Goal: Task Accomplishment & Management: Manage account settings

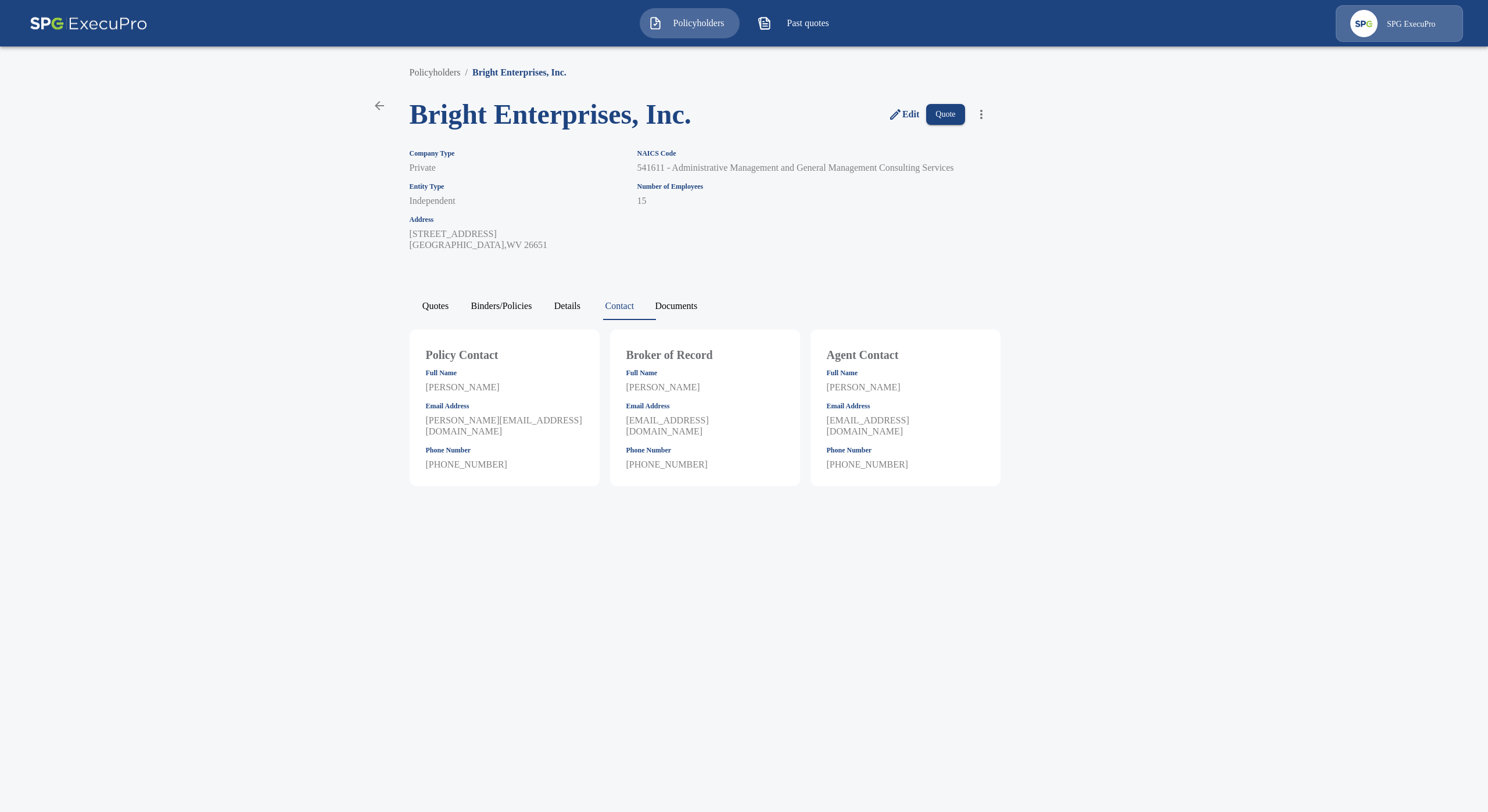
click at [76, 23] on img at bounding box center [88, 23] width 118 height 37
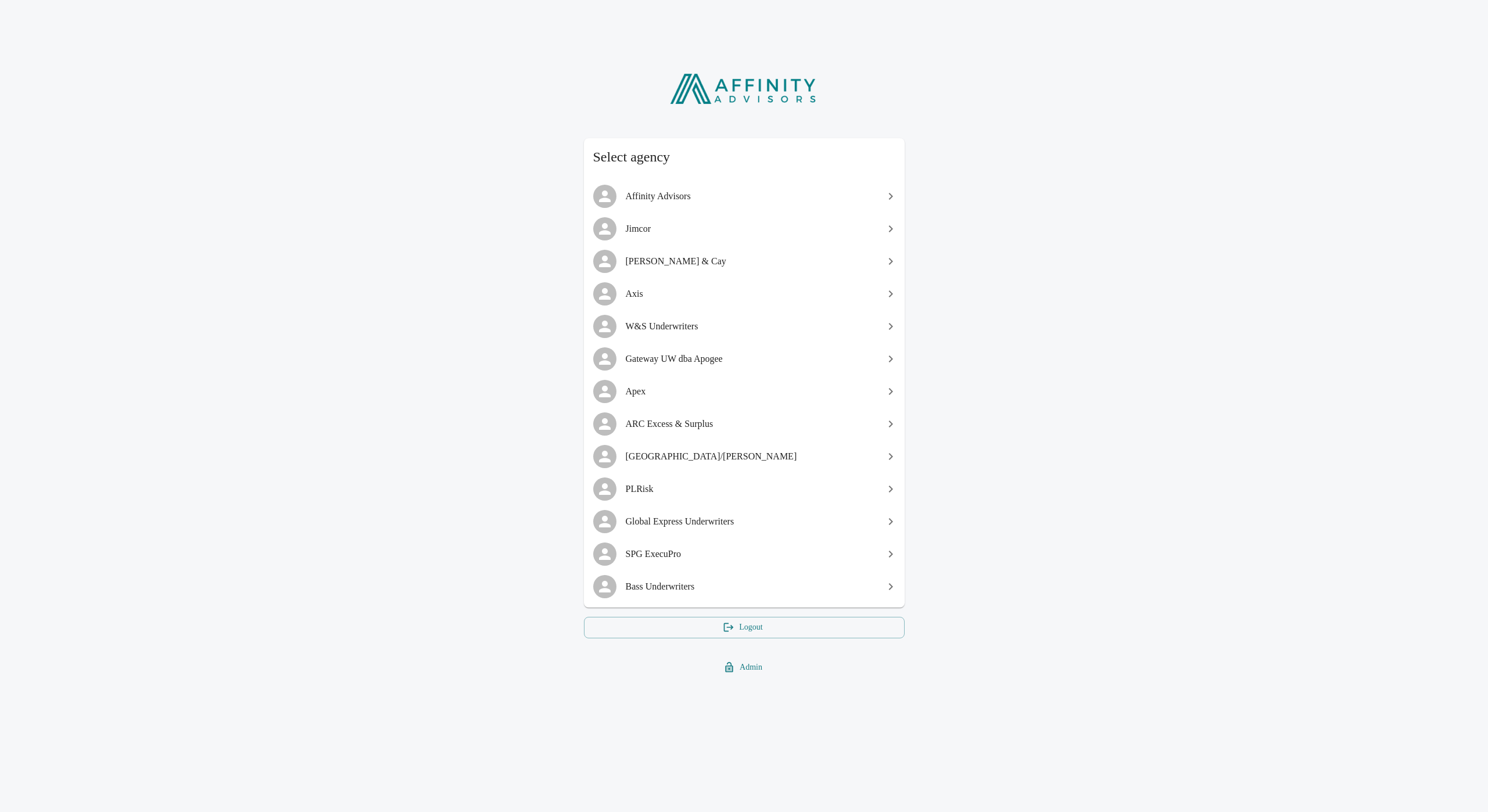
click at [668, 555] on span "SPG ExecuPro" at bounding box center [751, 554] width 251 height 14
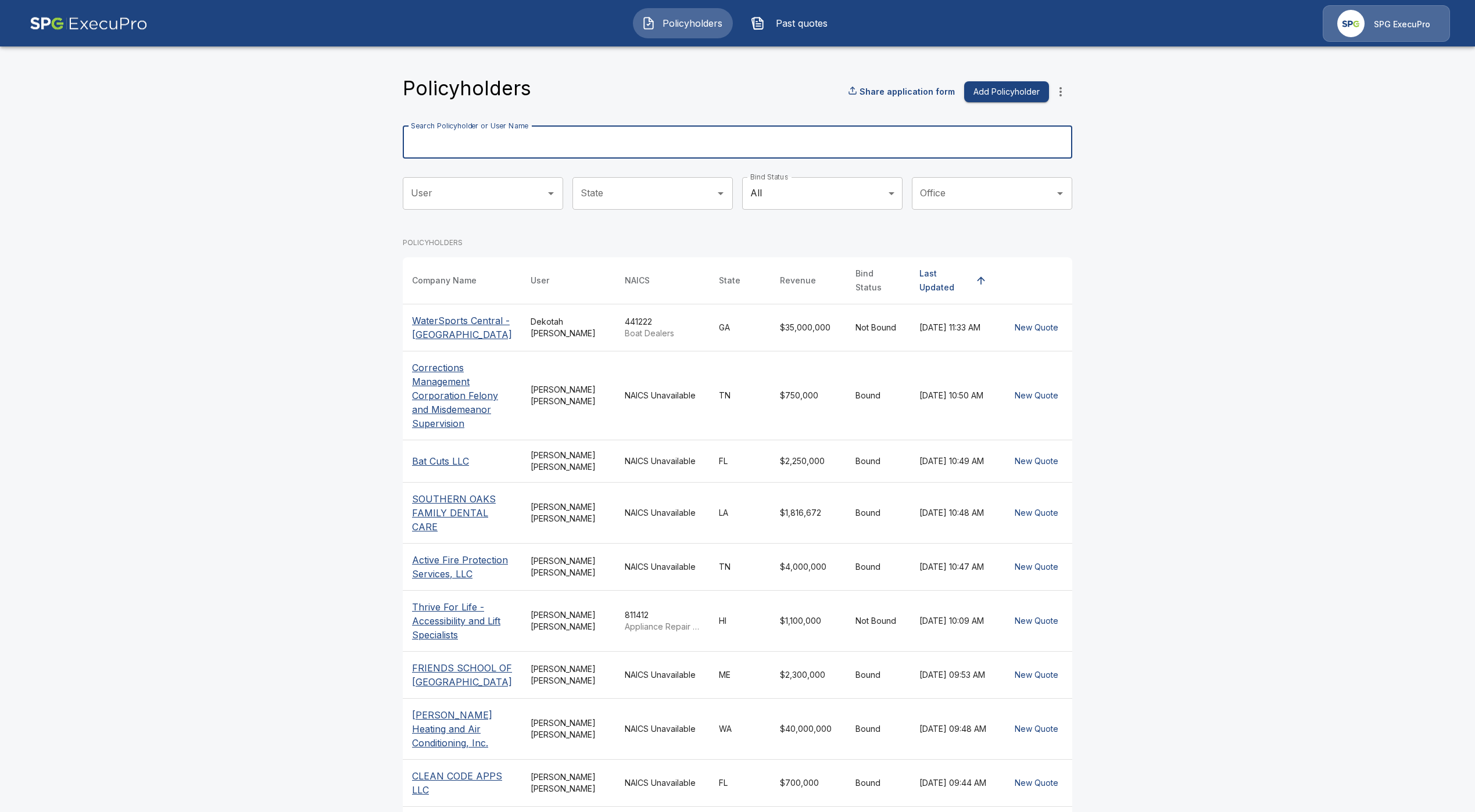
click at [498, 136] on input "Search Policyholder or User Name" at bounding box center [730, 142] width 656 height 33
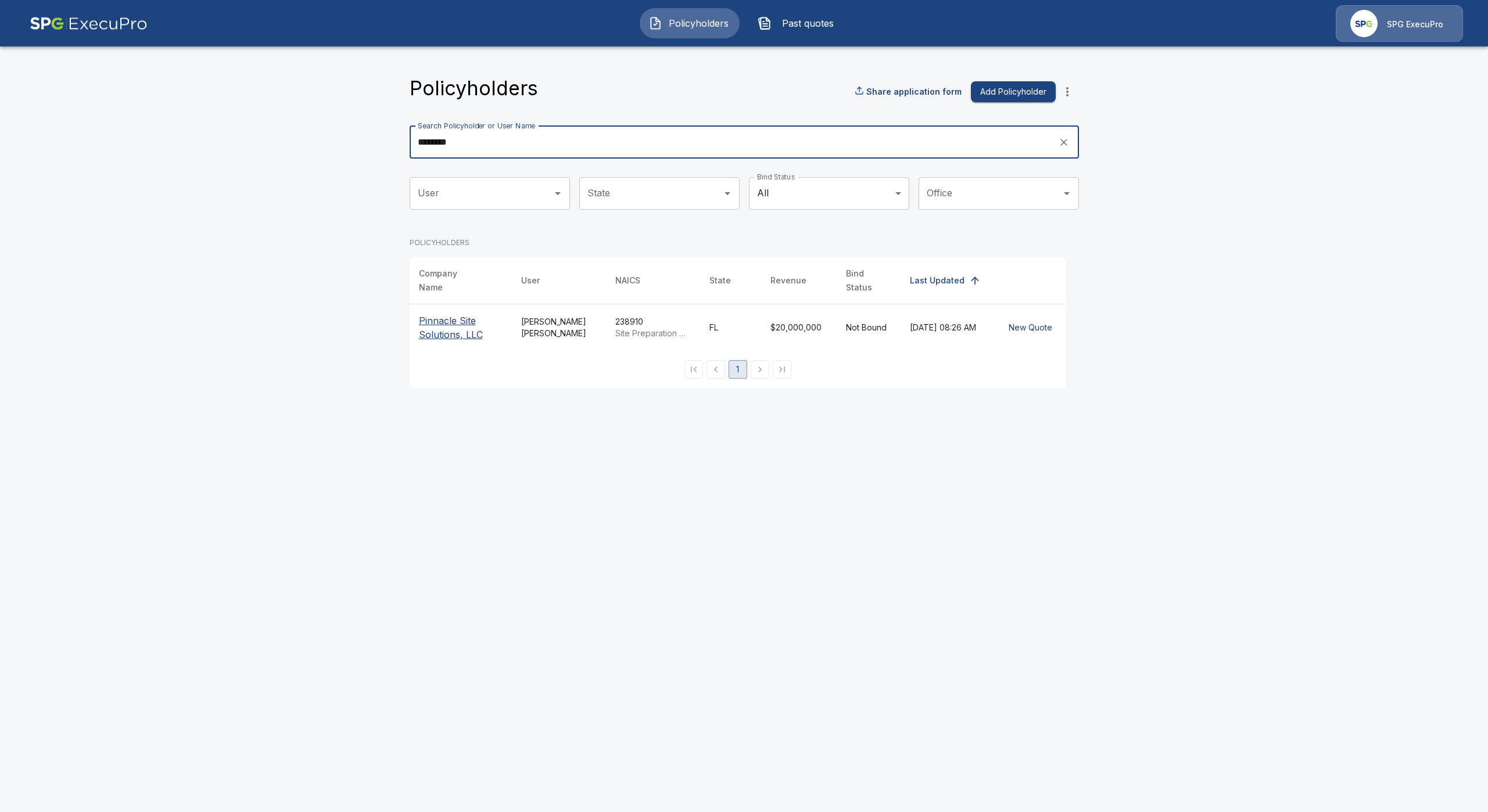
type input "********"
click at [443, 320] on p "Pinnacle Site Solutions, LLC" at bounding box center [460, 328] width 84 height 28
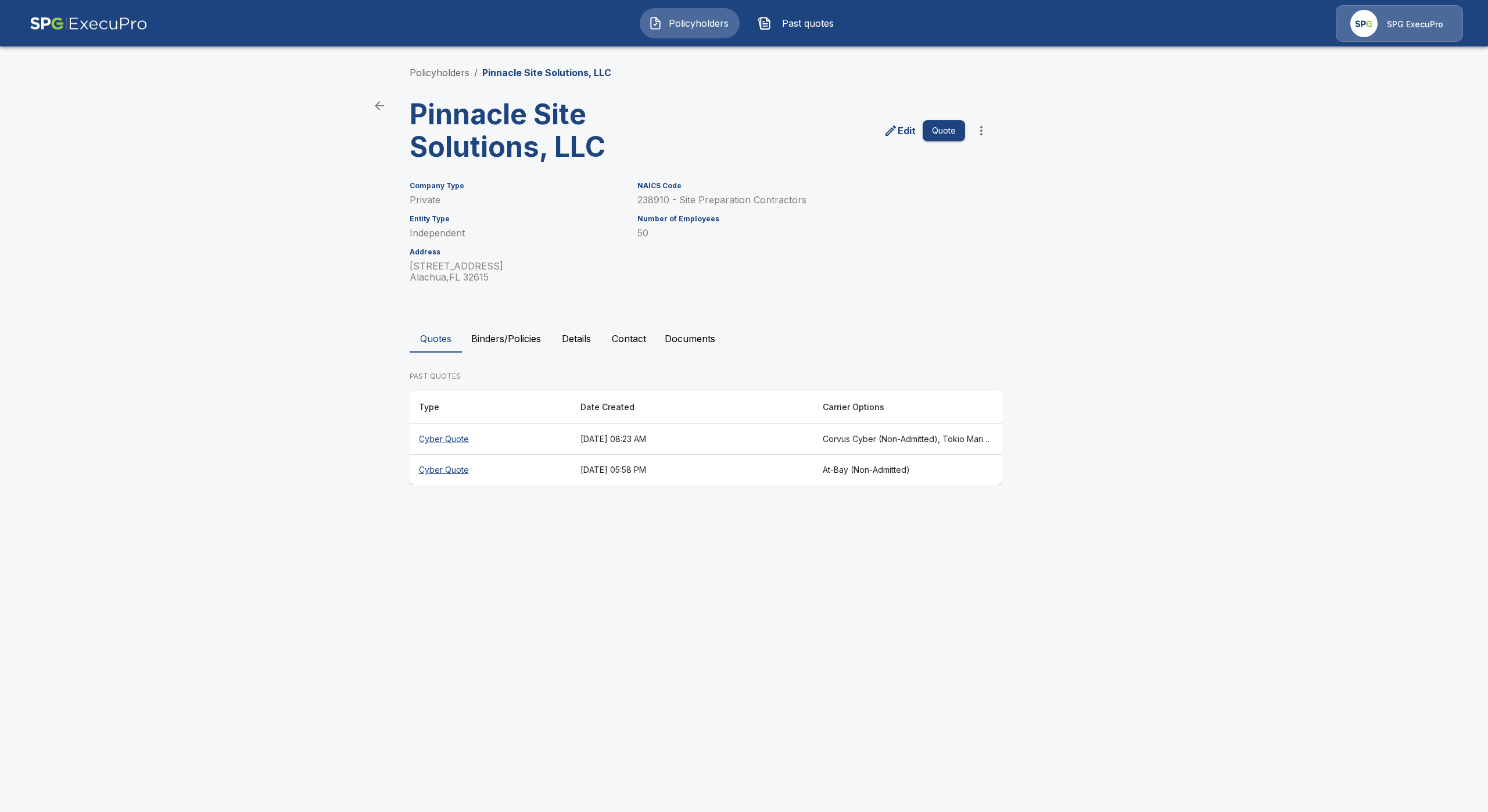
click at [455, 441] on th "Cyber Quote" at bounding box center [490, 439] width 162 height 30
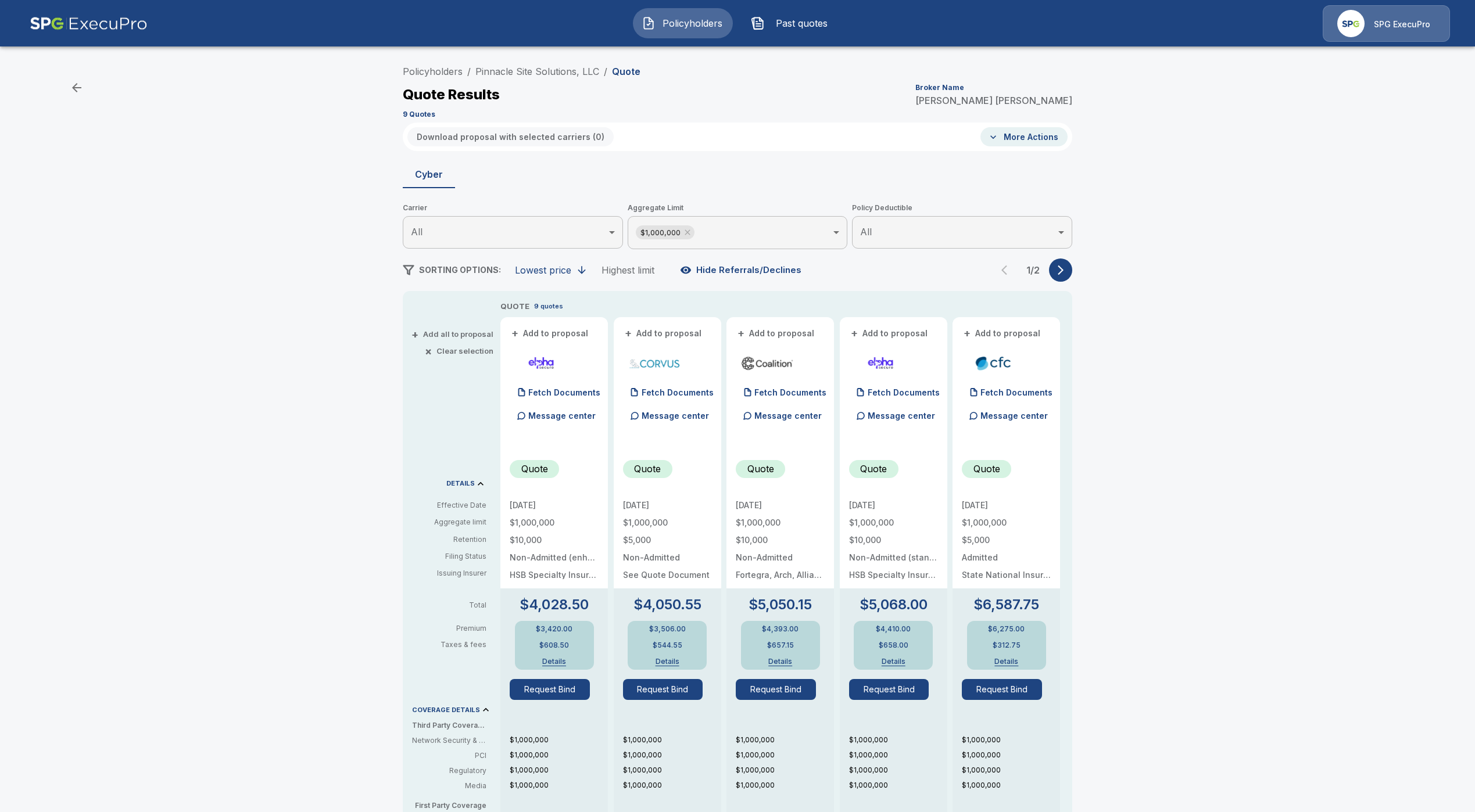
click at [1064, 284] on div "Policyholders / Pinnacle Site Solutions, LLC / Quote Quote Results Broker Name …" at bounding box center [738, 621] width 698 height 1121
click at [1063, 274] on icon "button" at bounding box center [1060, 270] width 5 height 10
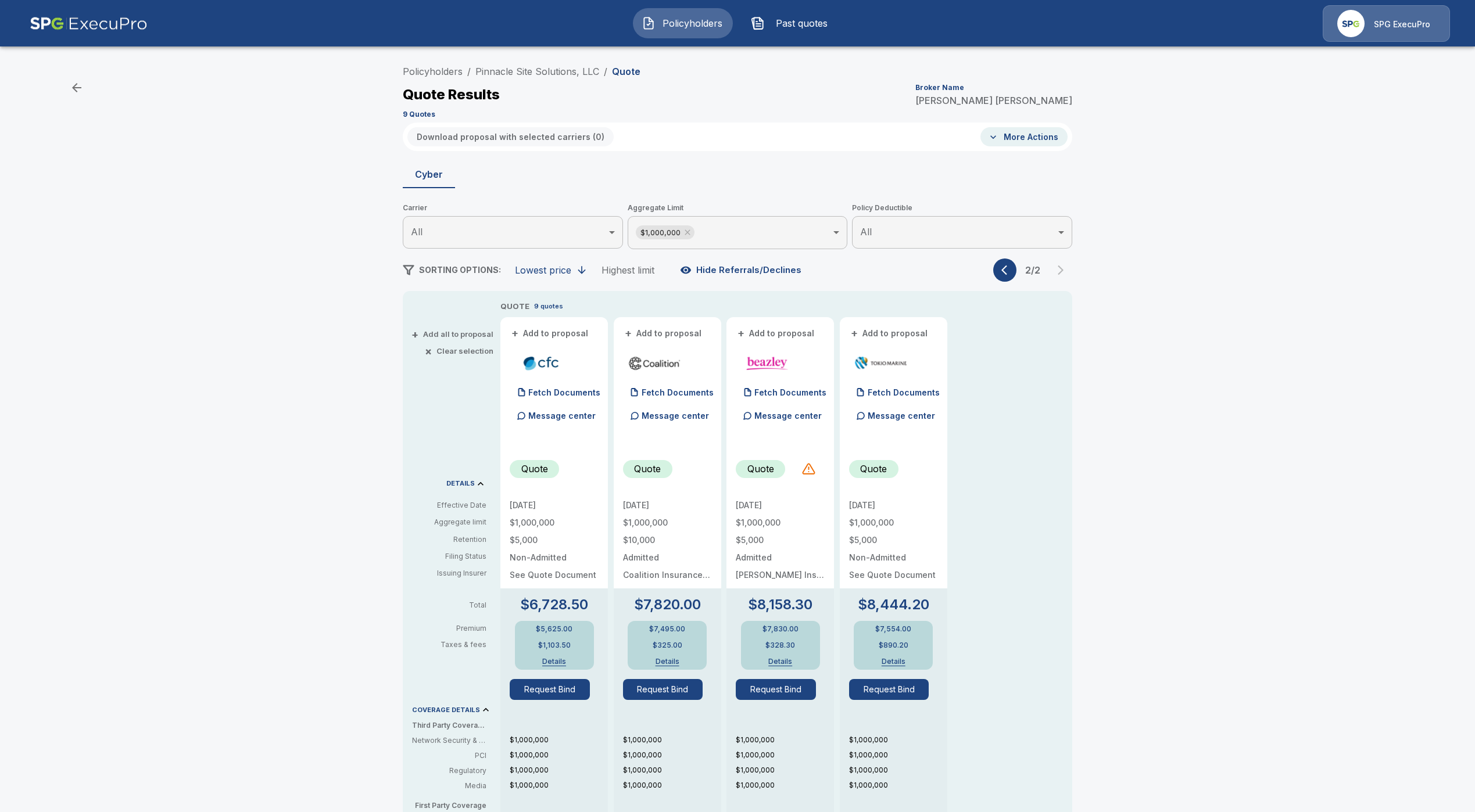
click at [1012, 272] on icon "button" at bounding box center [1007, 269] width 12 height 12
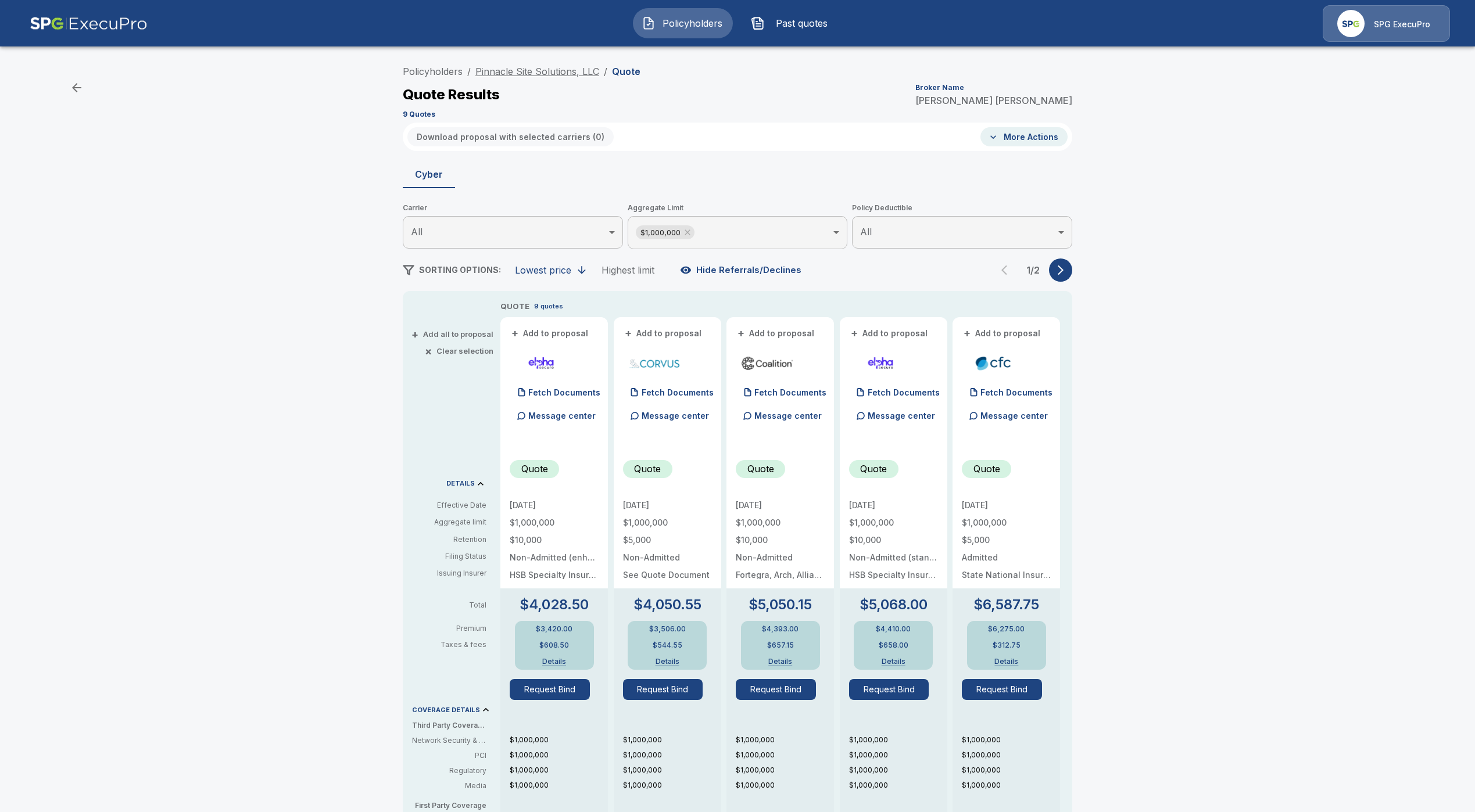
click at [567, 71] on link "Pinnacle Site Solutions, LLC" at bounding box center [537, 71] width 123 height 12
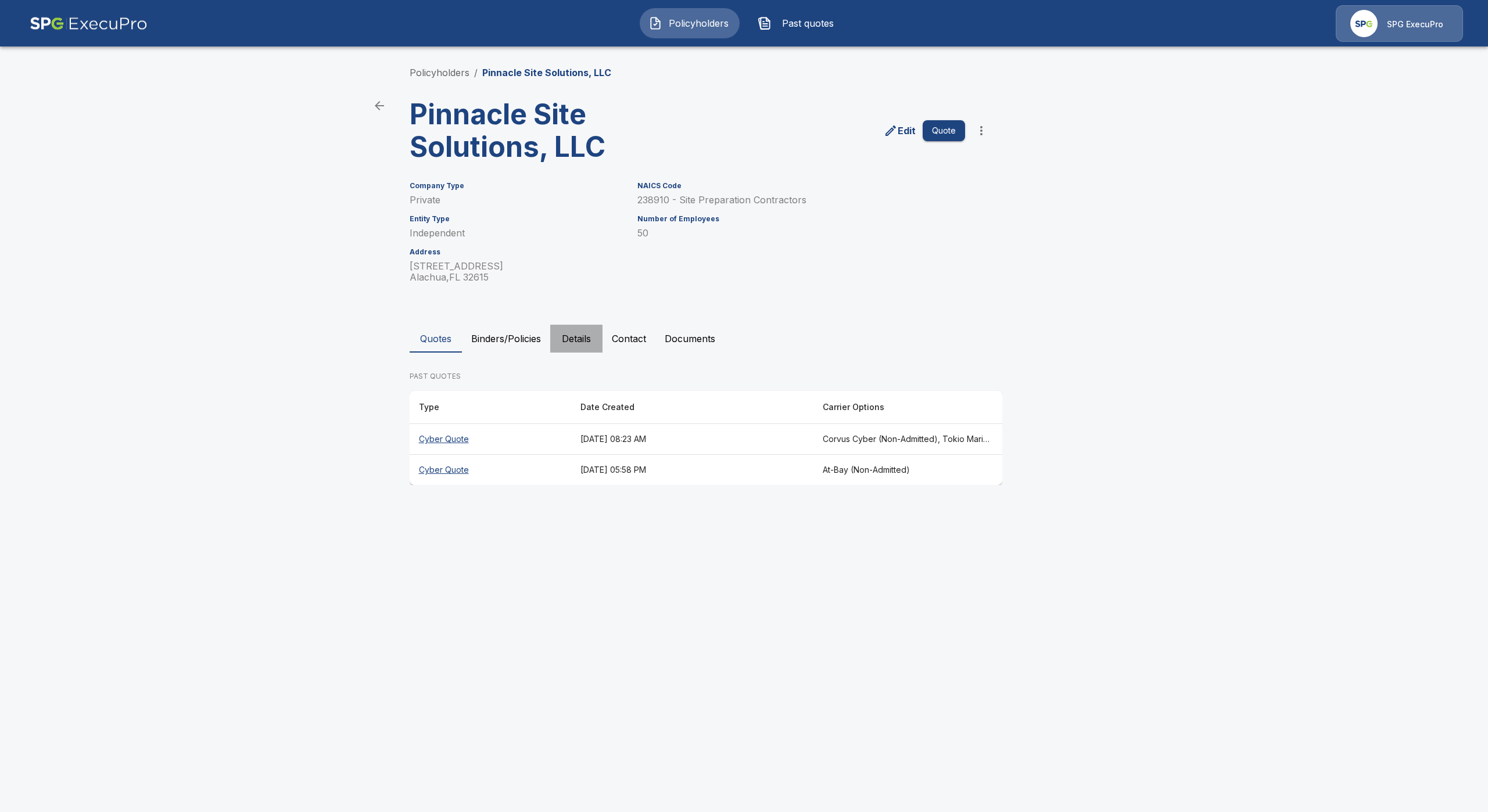
drag, startPoint x: 557, startPoint y: 326, endPoint x: 587, endPoint y: 351, distance: 39.1
click at [558, 326] on button "Details" at bounding box center [576, 339] width 52 height 28
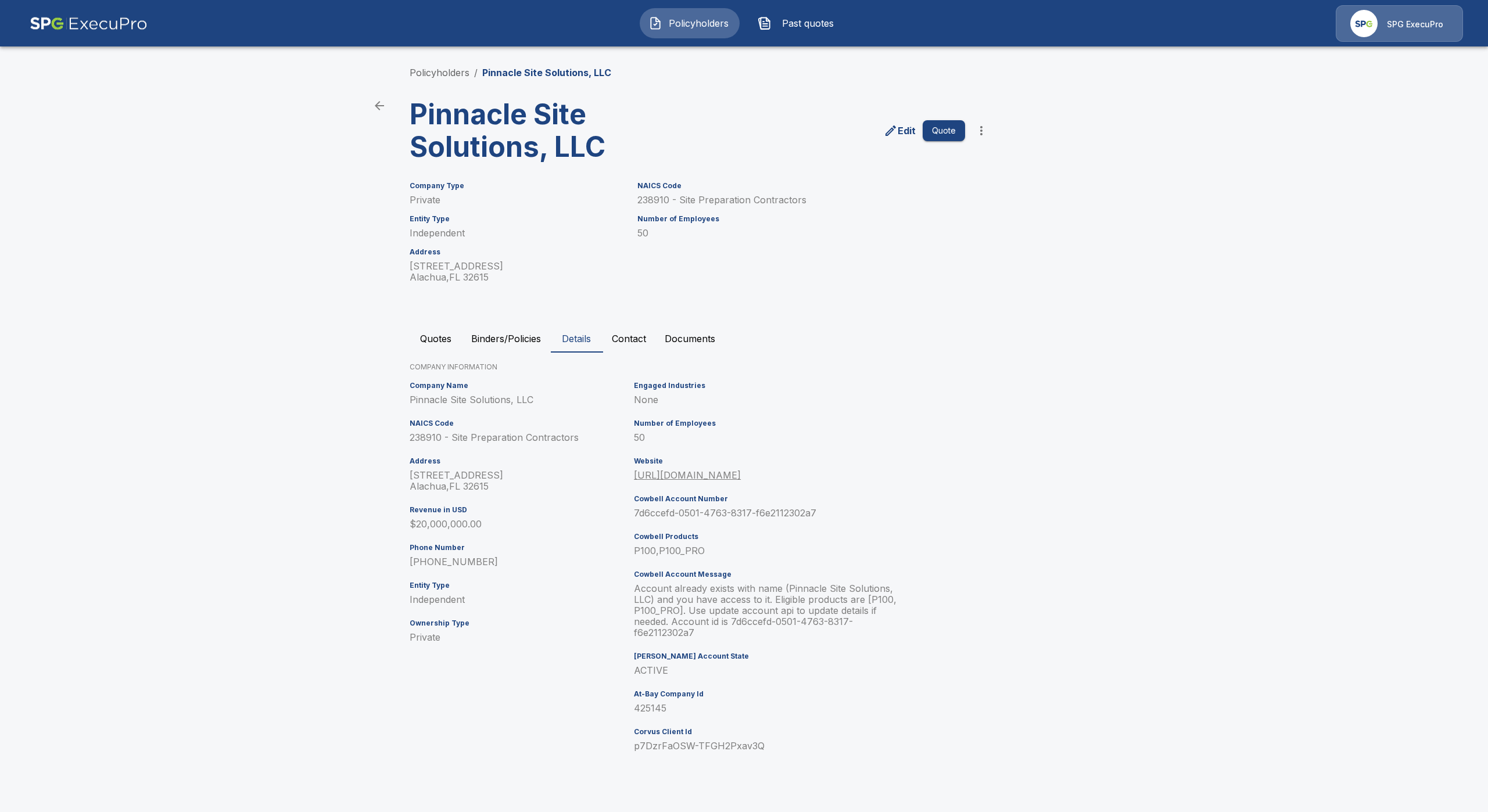
click at [587, 351] on span at bounding box center [576, 351] width 52 height 1
click at [972, 503] on div "Company Name Pinnacle Site Solutions, LLC NAICS Code 238910 - Site Preparation …" at bounding box center [741, 572] width 674 height 389
click at [404, 448] on div "Policyholders / Pinnacle Site Solutions, LLC Pinnacle Site Solutions, LLC Edit …" at bounding box center [744, 415] width 698 height 744
click at [462, 74] on link "Policyholders" at bounding box center [439, 73] width 60 height 12
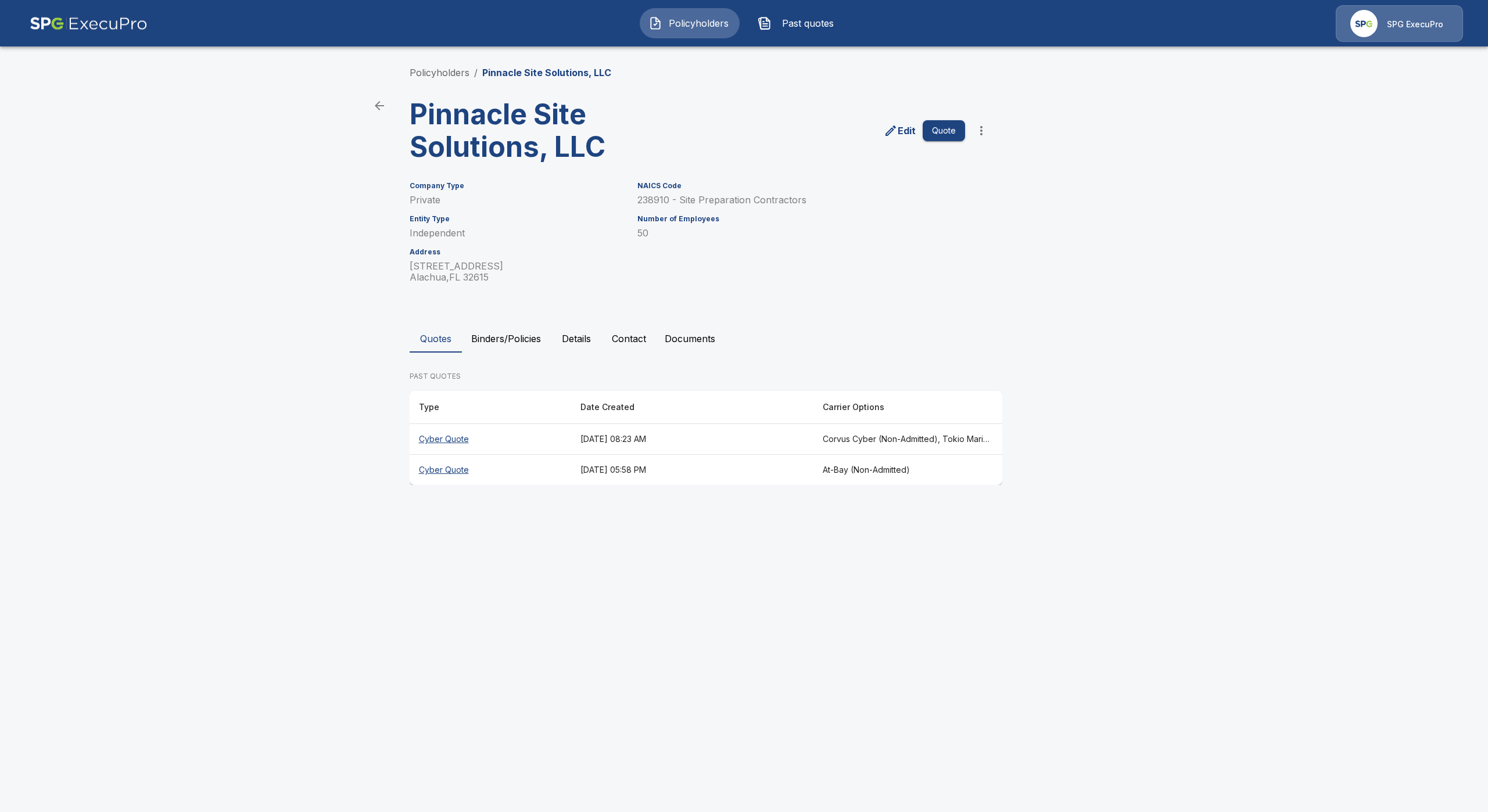
click at [1094, 333] on main "Policyholders / Pinnacle Site Solutions, LLC Pinnacle Site Solutions, LLC Edit …" at bounding box center [744, 253] width 1488 height 507
click at [444, 67] on link "Policyholders" at bounding box center [439, 73] width 60 height 12
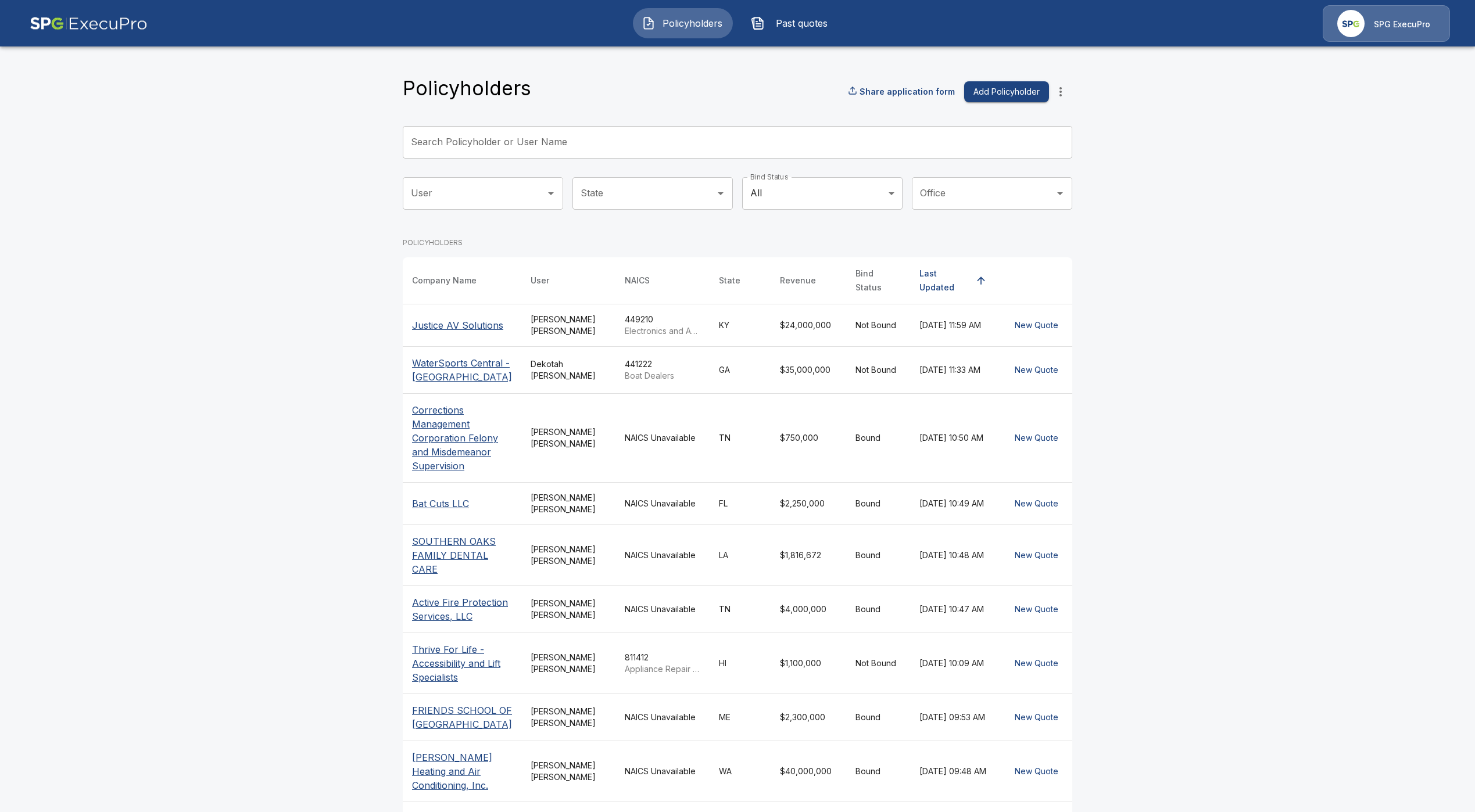
click at [702, 143] on input "Search Policyholder or User Name" at bounding box center [730, 142] width 656 height 33
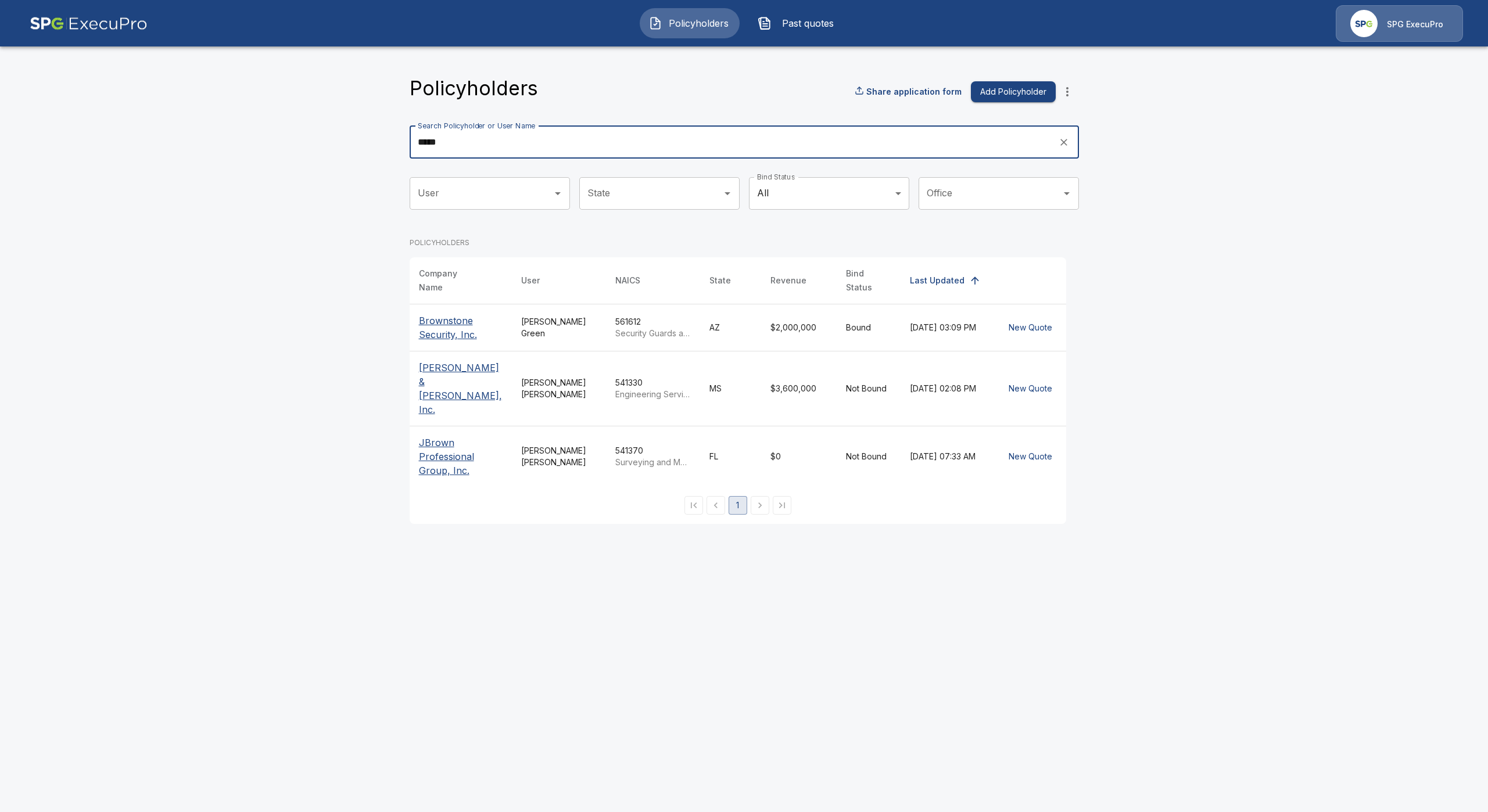
type input "*****"
click at [455, 373] on p "Brown, Mitchell & Alexander, Inc." at bounding box center [460, 388] width 84 height 55
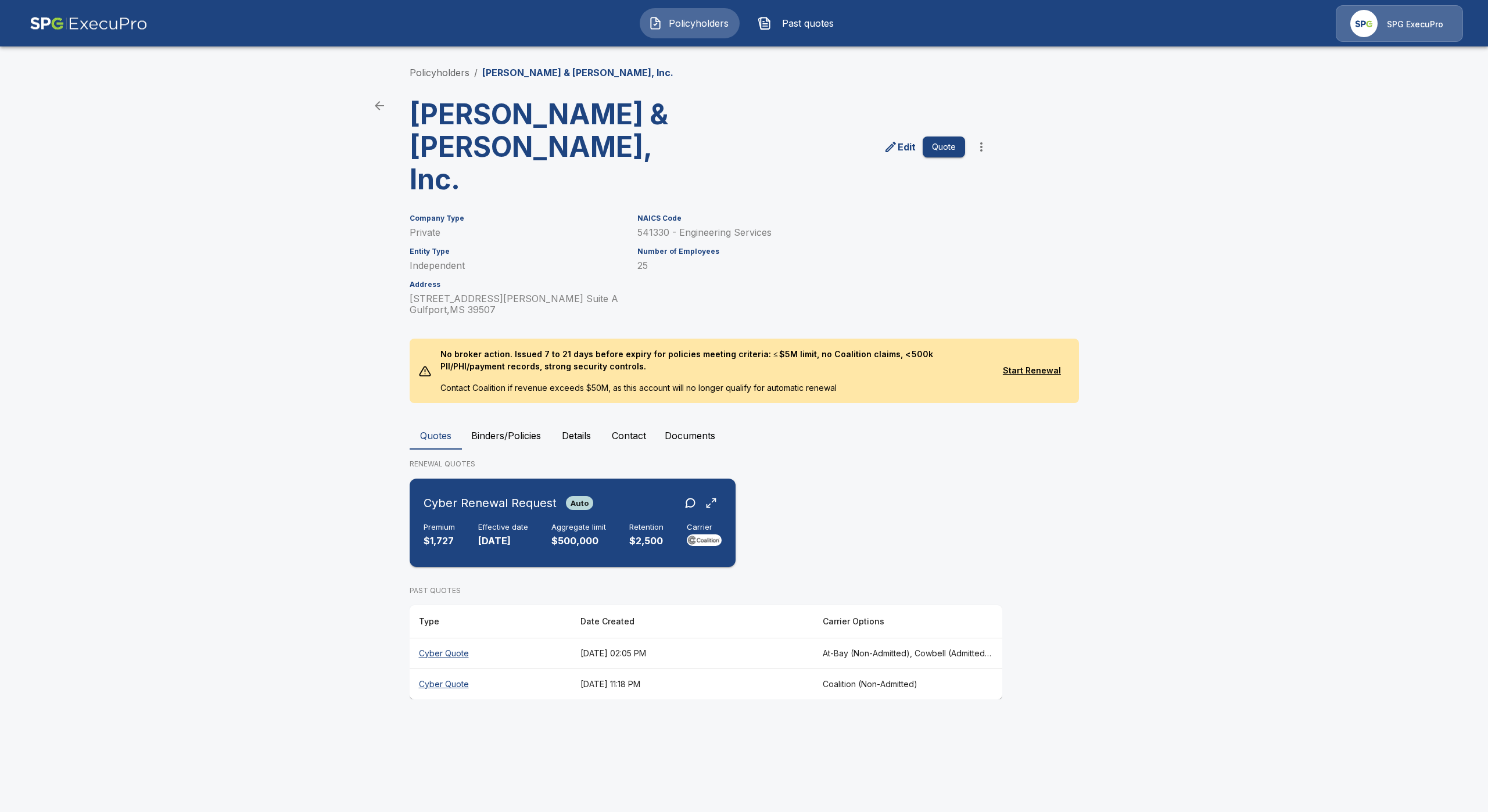
click at [470, 522] on div "Premium $1,727 Effective date 9/22/2025 Aggregate limit $500,000 Retention $2,5…" at bounding box center [573, 535] width 298 height 26
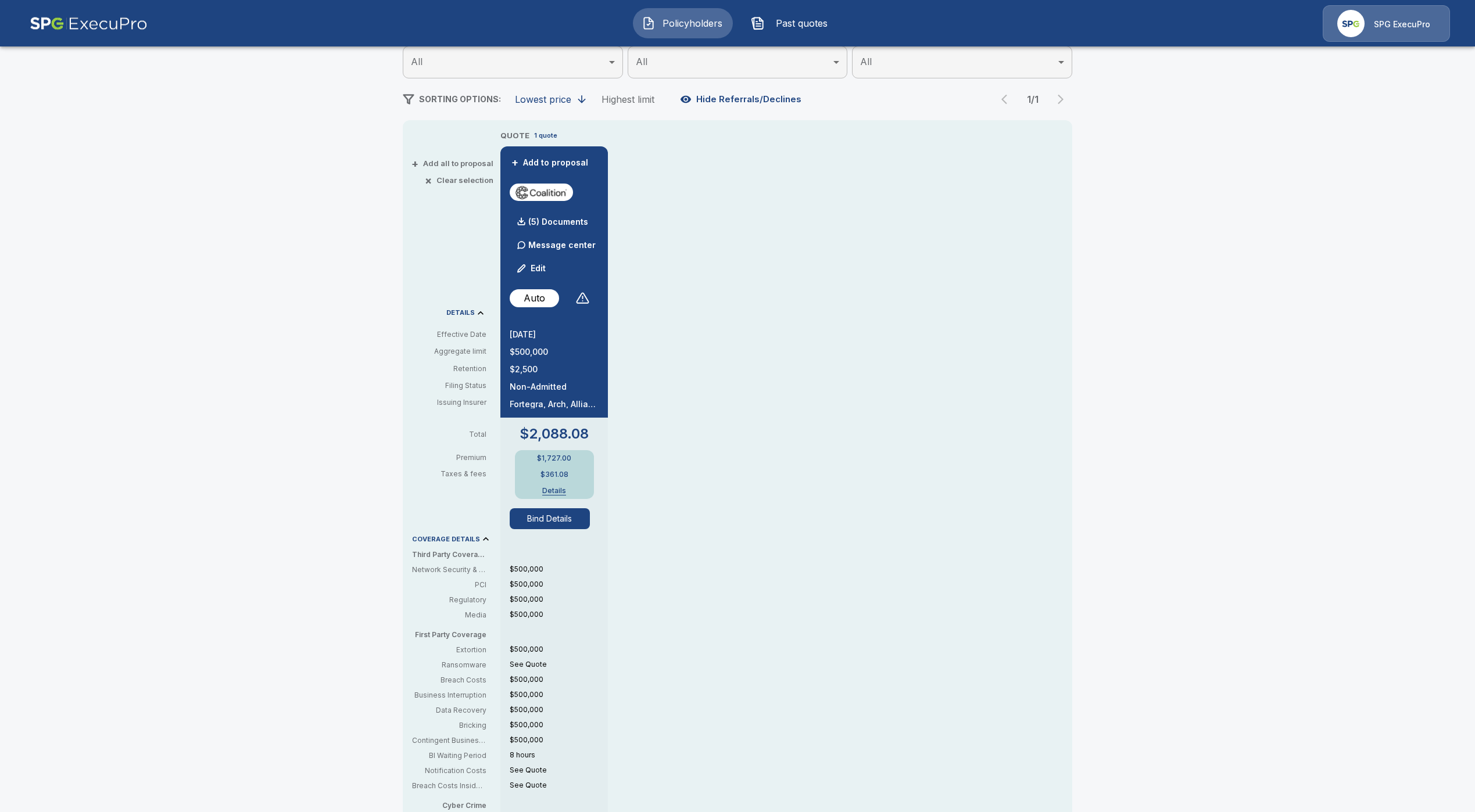
scroll to position [174, 0]
click at [556, 518] on button "Bind Details" at bounding box center [549, 515] width 80 height 21
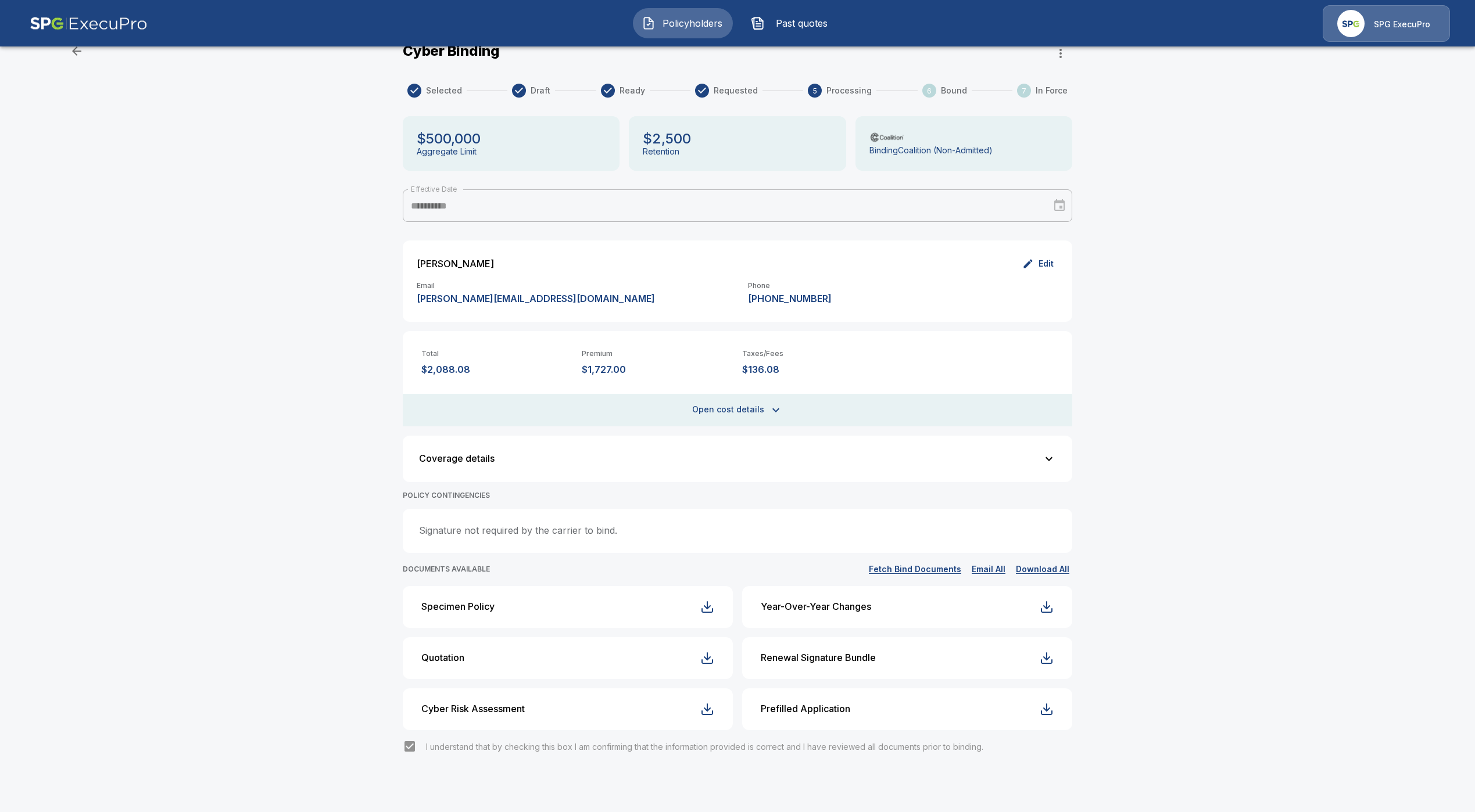
scroll to position [38, 0]
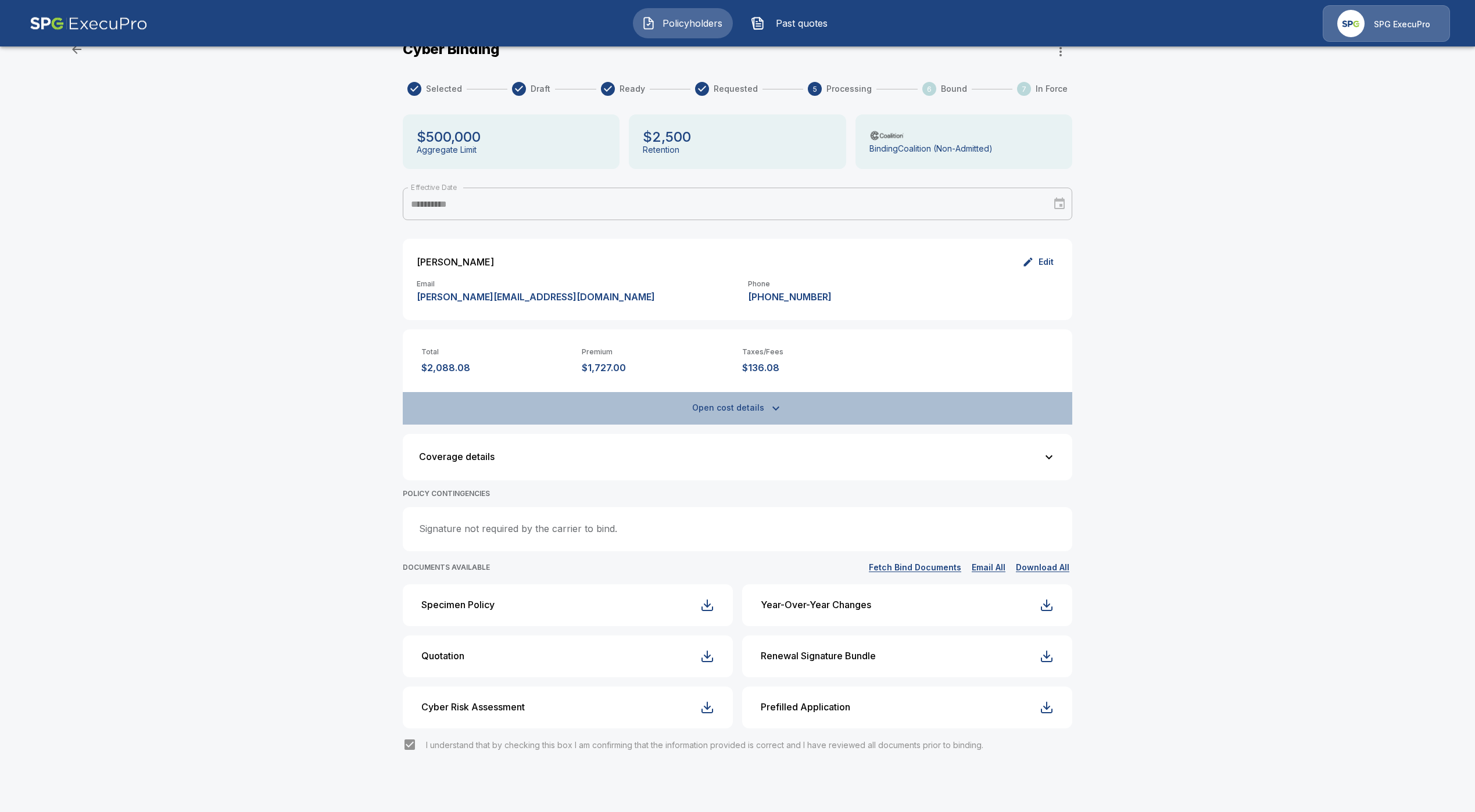
click at [727, 397] on button "Open cost details" at bounding box center [737, 408] width 670 height 33
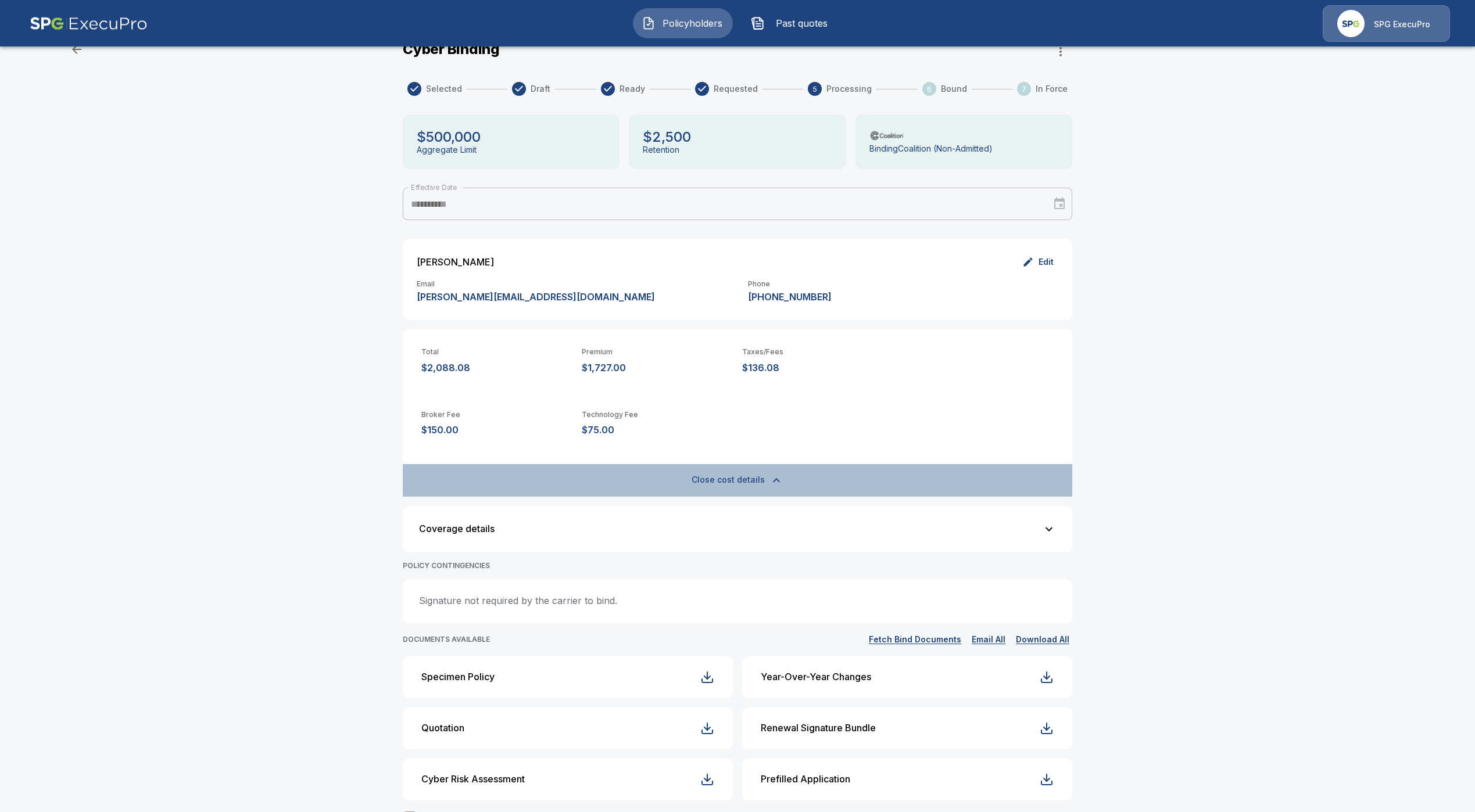
click at [759, 481] on button "Close cost details" at bounding box center [737, 480] width 670 height 33
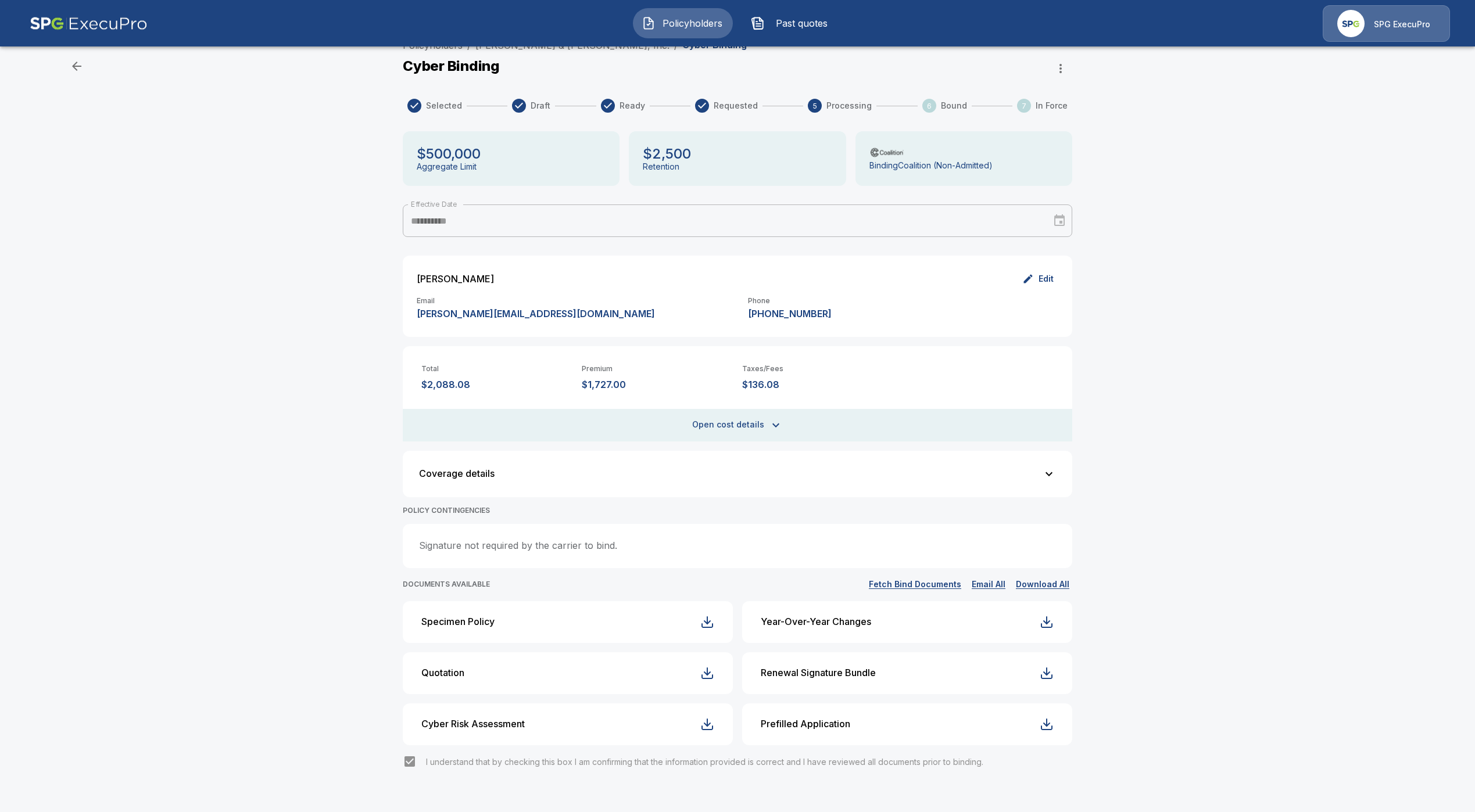
scroll to position [0, 0]
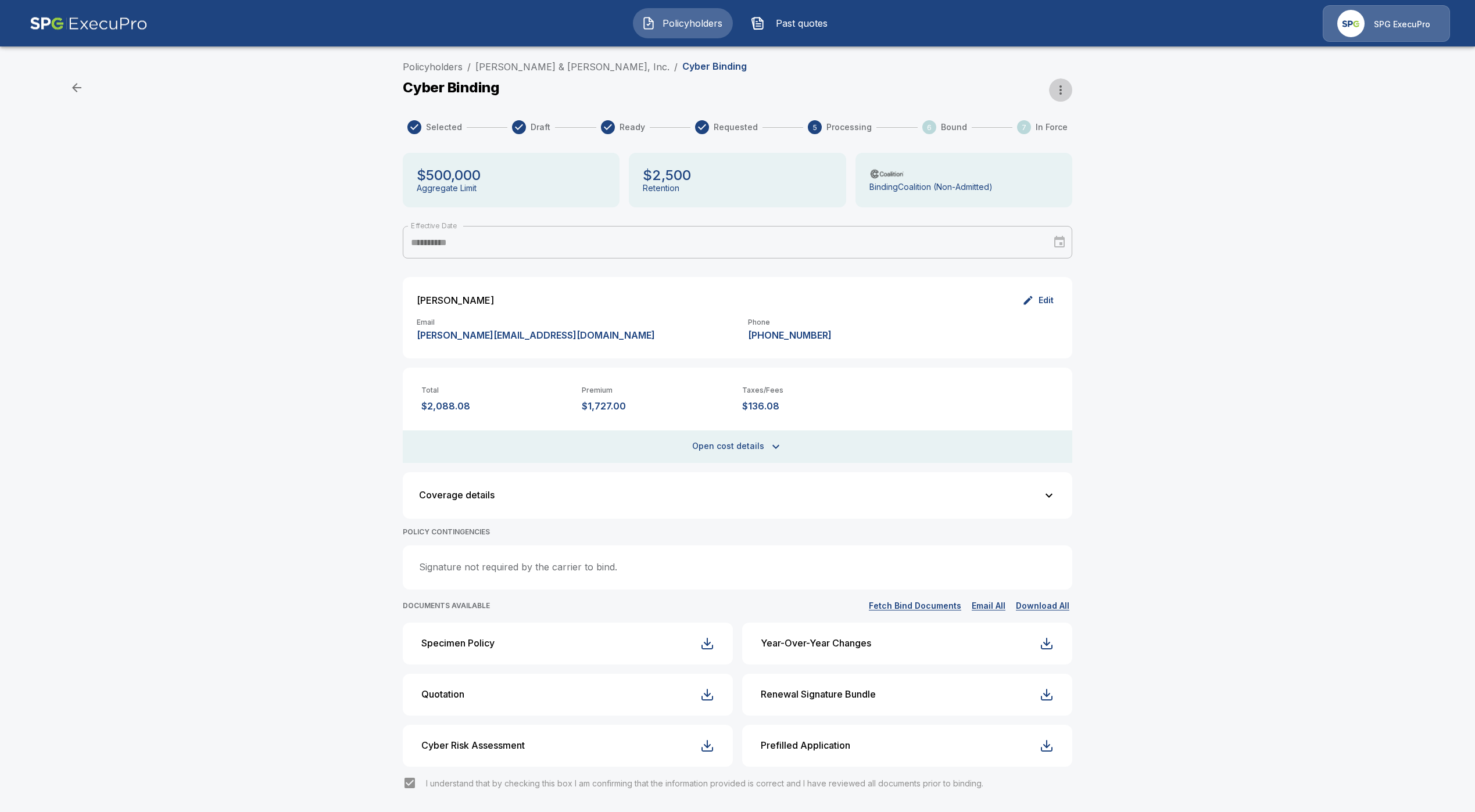
click at [1067, 90] on icon "button" at bounding box center [1060, 90] width 14 height 14
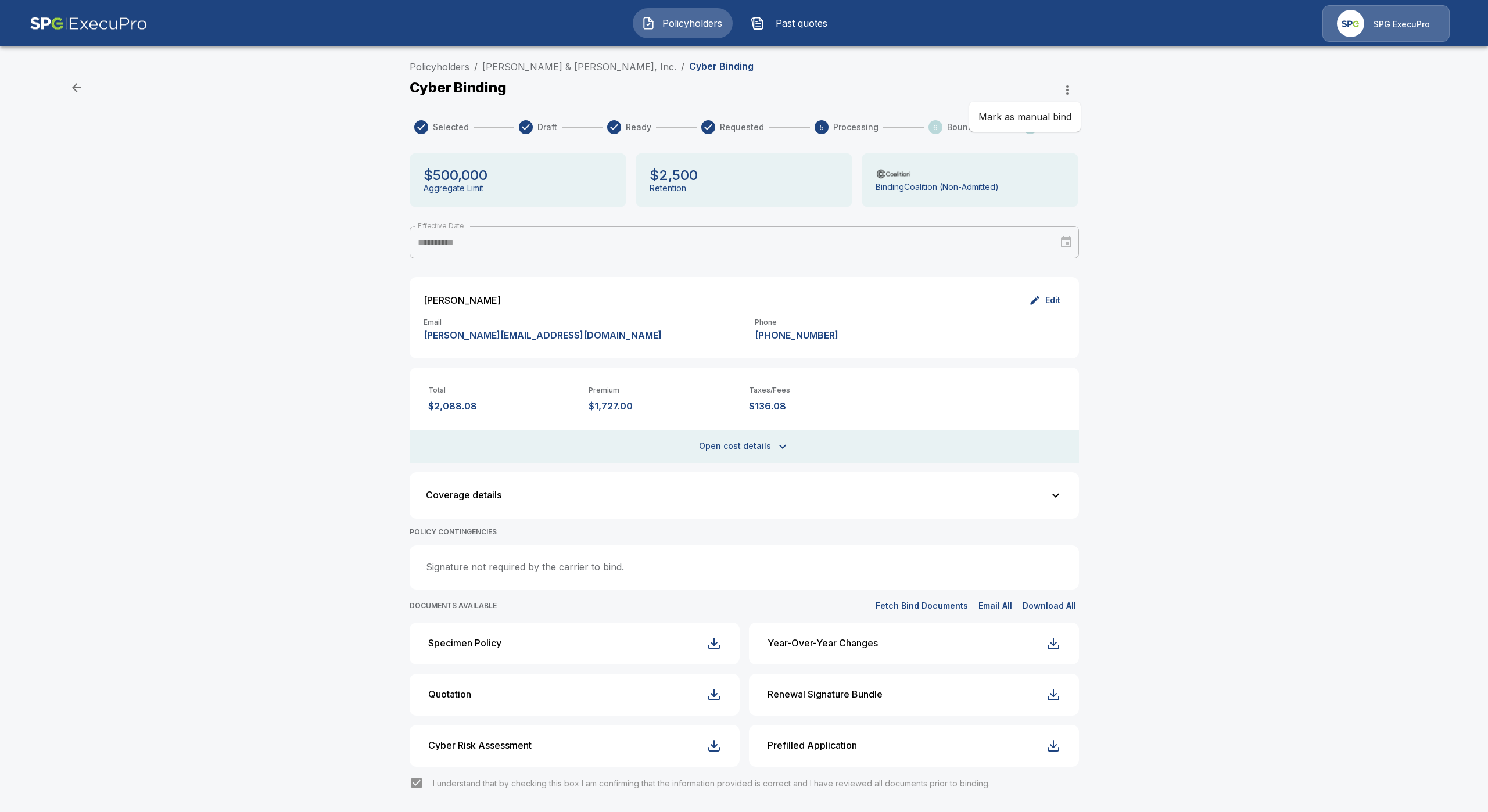
click at [896, 87] on div at bounding box center [744, 406] width 1488 height 812
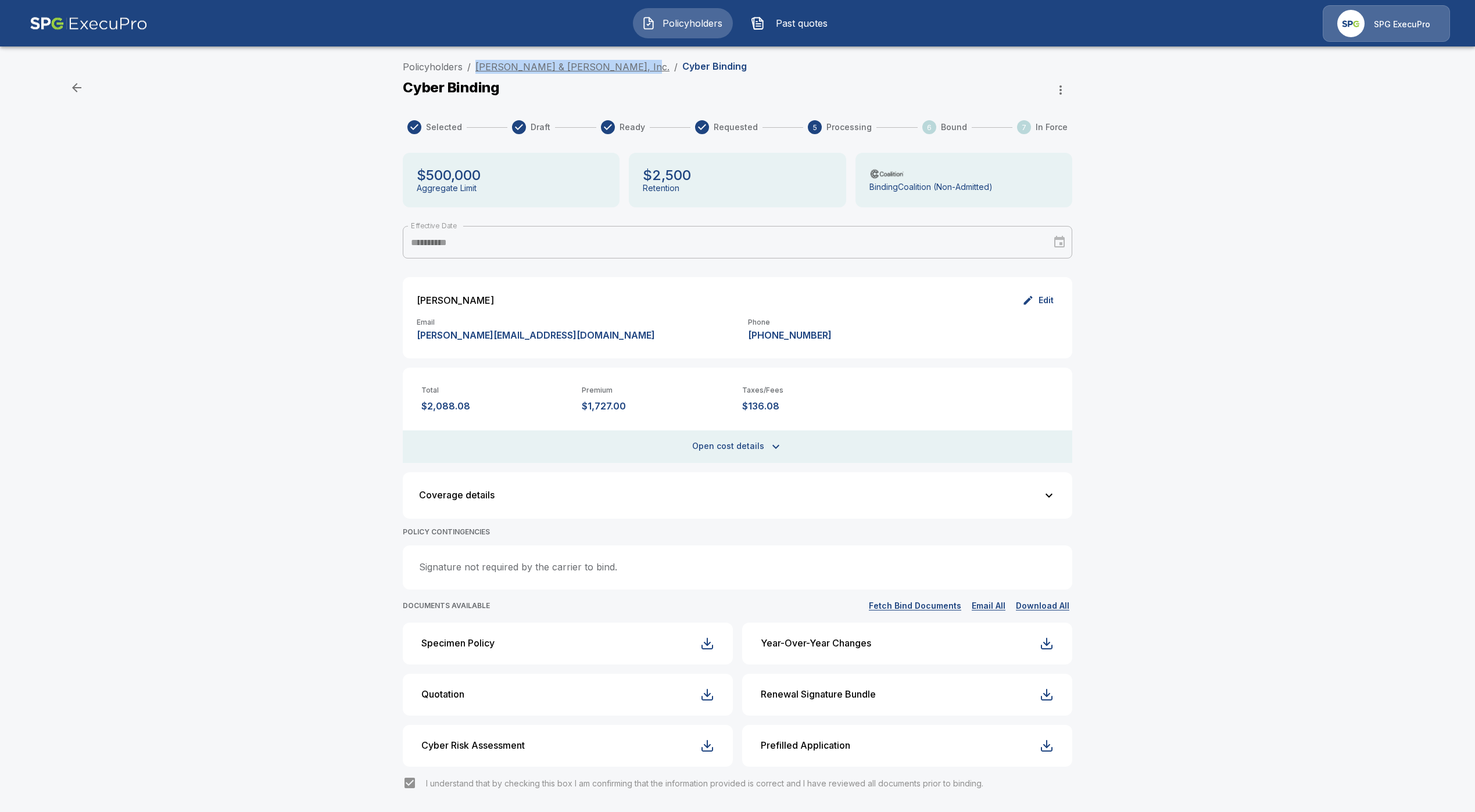
drag, startPoint x: 480, startPoint y: 65, endPoint x: 625, endPoint y: 70, distance: 145.1
click at [625, 70] on ol "Policyholders / Brown, Mitchell & Alexander, Inc. / Cyber Binding" at bounding box center [574, 67] width 344 height 14
copy link "Brown, Mitchell & Alexander, Inc."
drag, startPoint x: 634, startPoint y: 402, endPoint x: 585, endPoint y: 404, distance: 49.0
click at [585, 404] on div "Total $2,088.08 Premium $1,727.00 Taxes/Fees $136.08" at bounding box center [737, 390] width 670 height 45
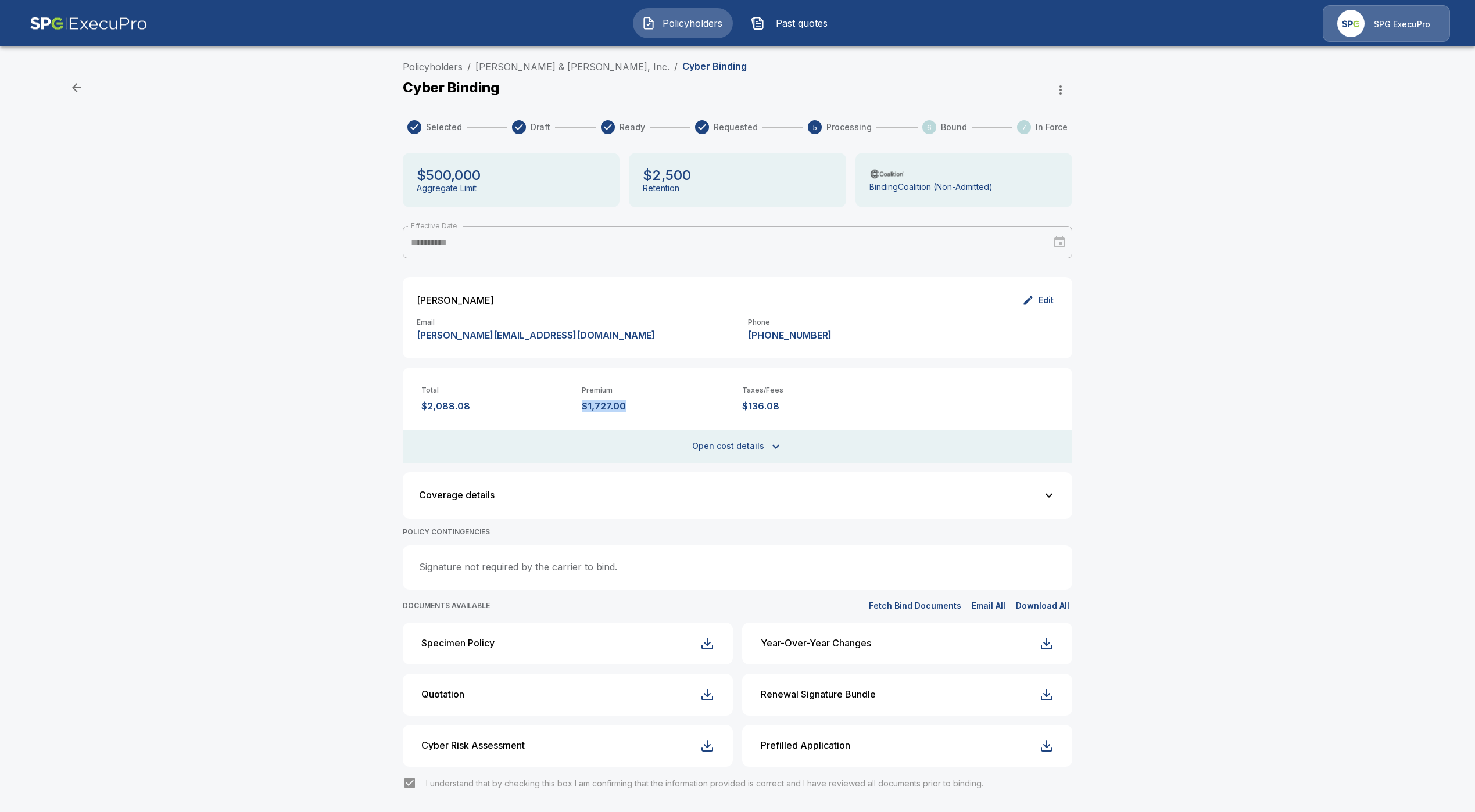
copy p "$1,727.00"
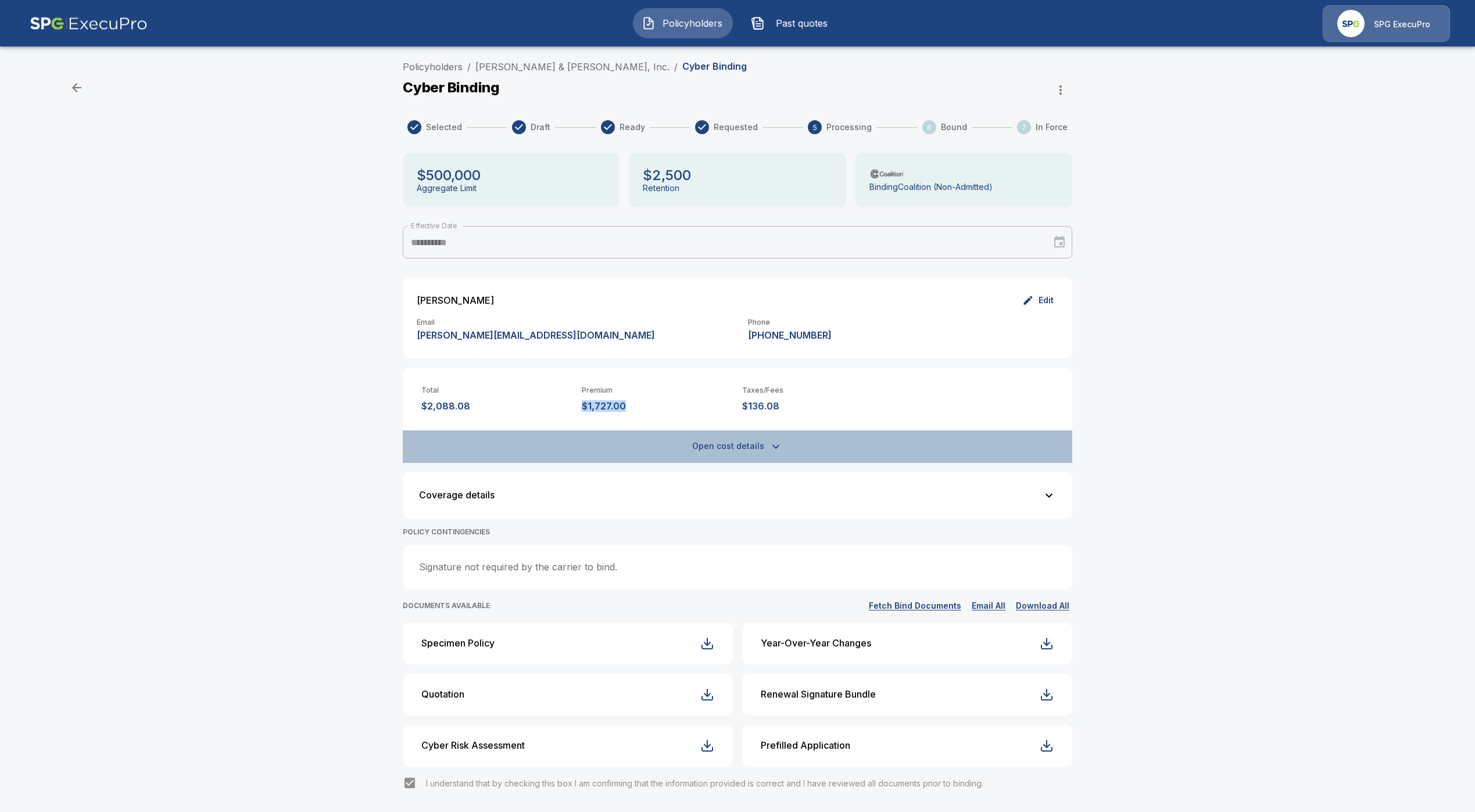
click at [732, 449] on button "Open cost details" at bounding box center [737, 447] width 670 height 33
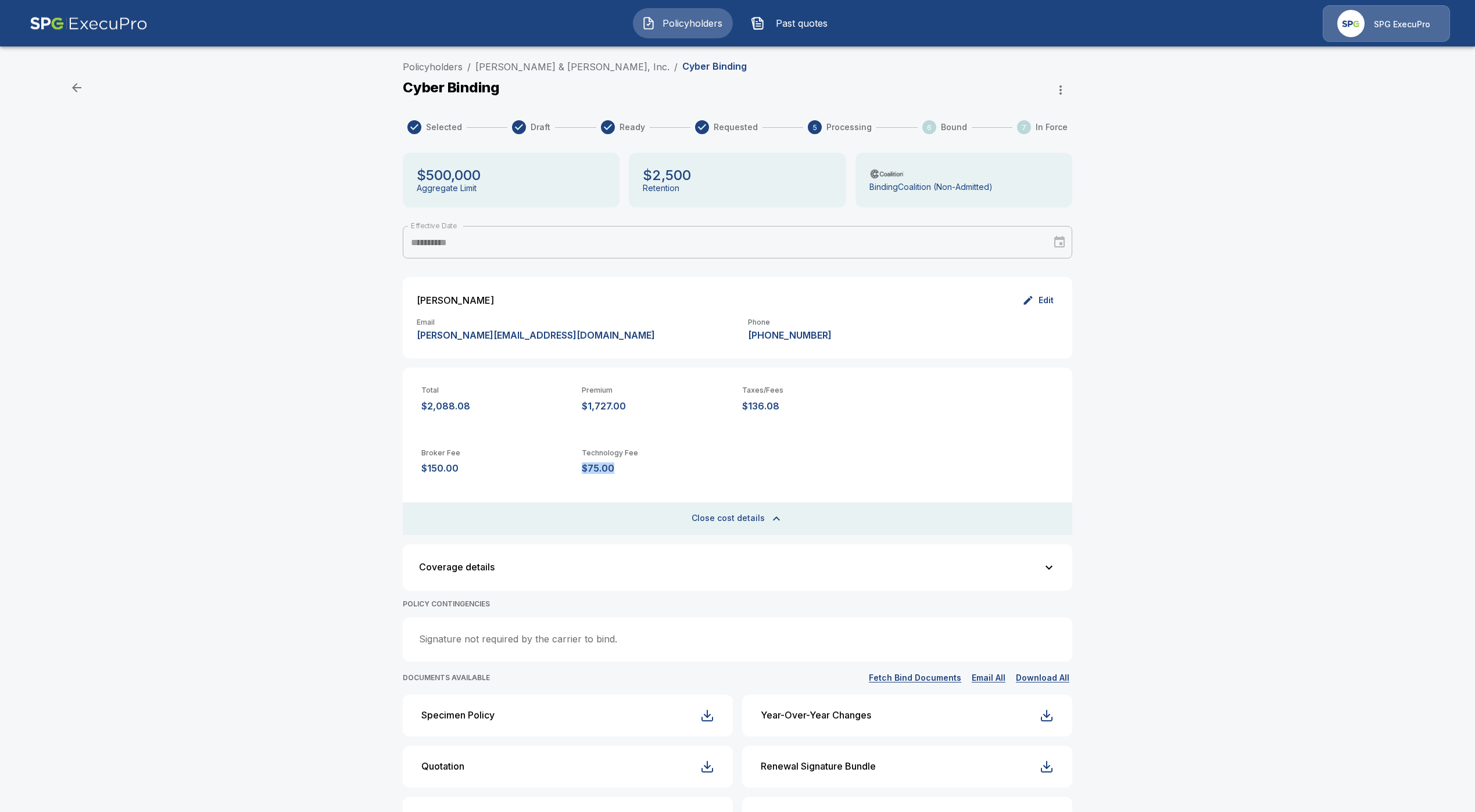
drag, startPoint x: 616, startPoint y: 469, endPoint x: 586, endPoint y: 474, distance: 30.4
click at [586, 474] on div "Broker Fee $150.00 Technology Fee $75.00" at bounding box center [737, 461] width 670 height 62
copy p "$75.00"
click at [425, 69] on link "Policyholders" at bounding box center [432, 66] width 60 height 12
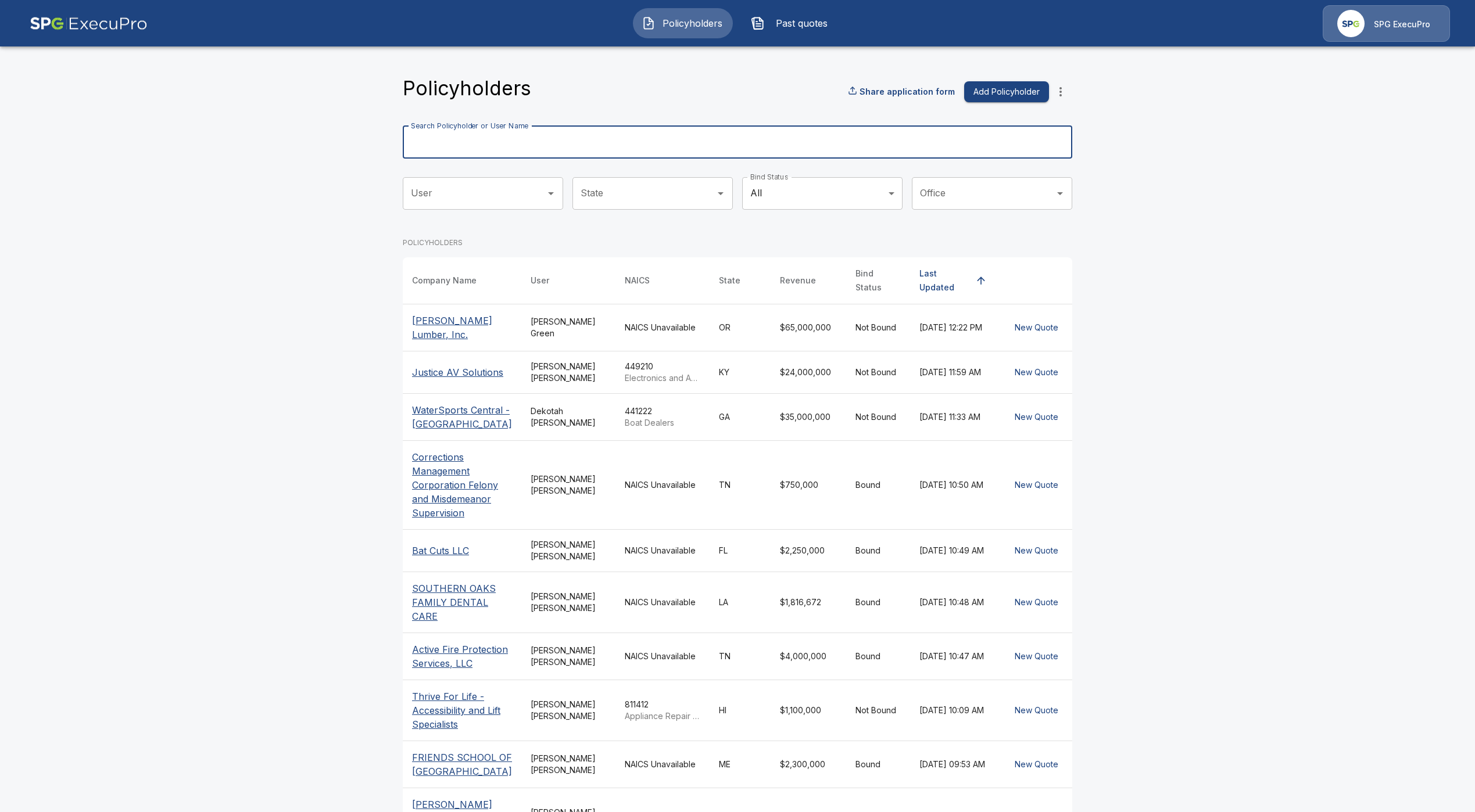
click at [582, 146] on input "Search Policyholder or User Name" at bounding box center [730, 142] width 656 height 33
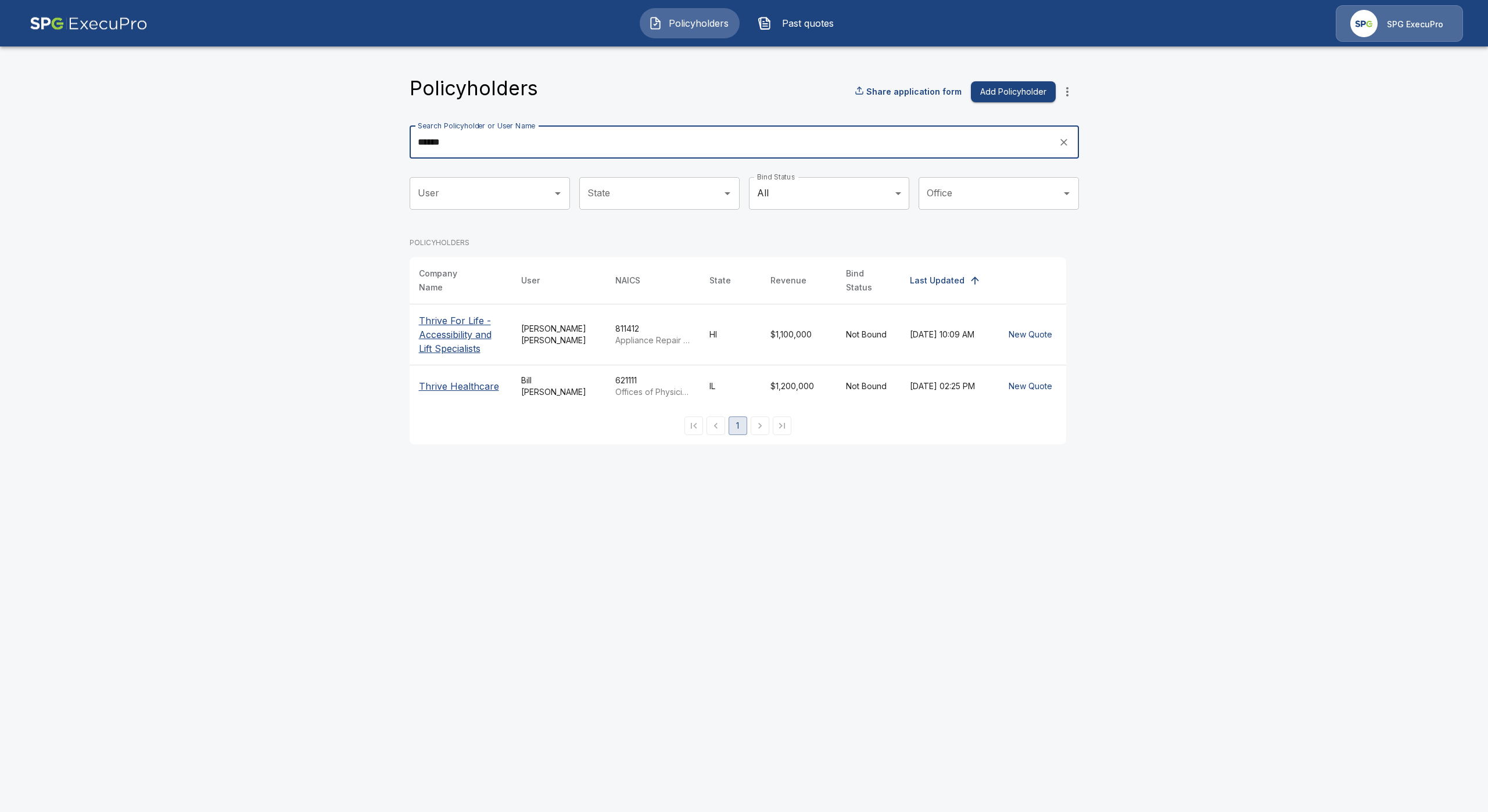
type input "******"
click at [448, 329] on p "Thrive For Life - Accessibility and Lift Specialists" at bounding box center [460, 335] width 84 height 42
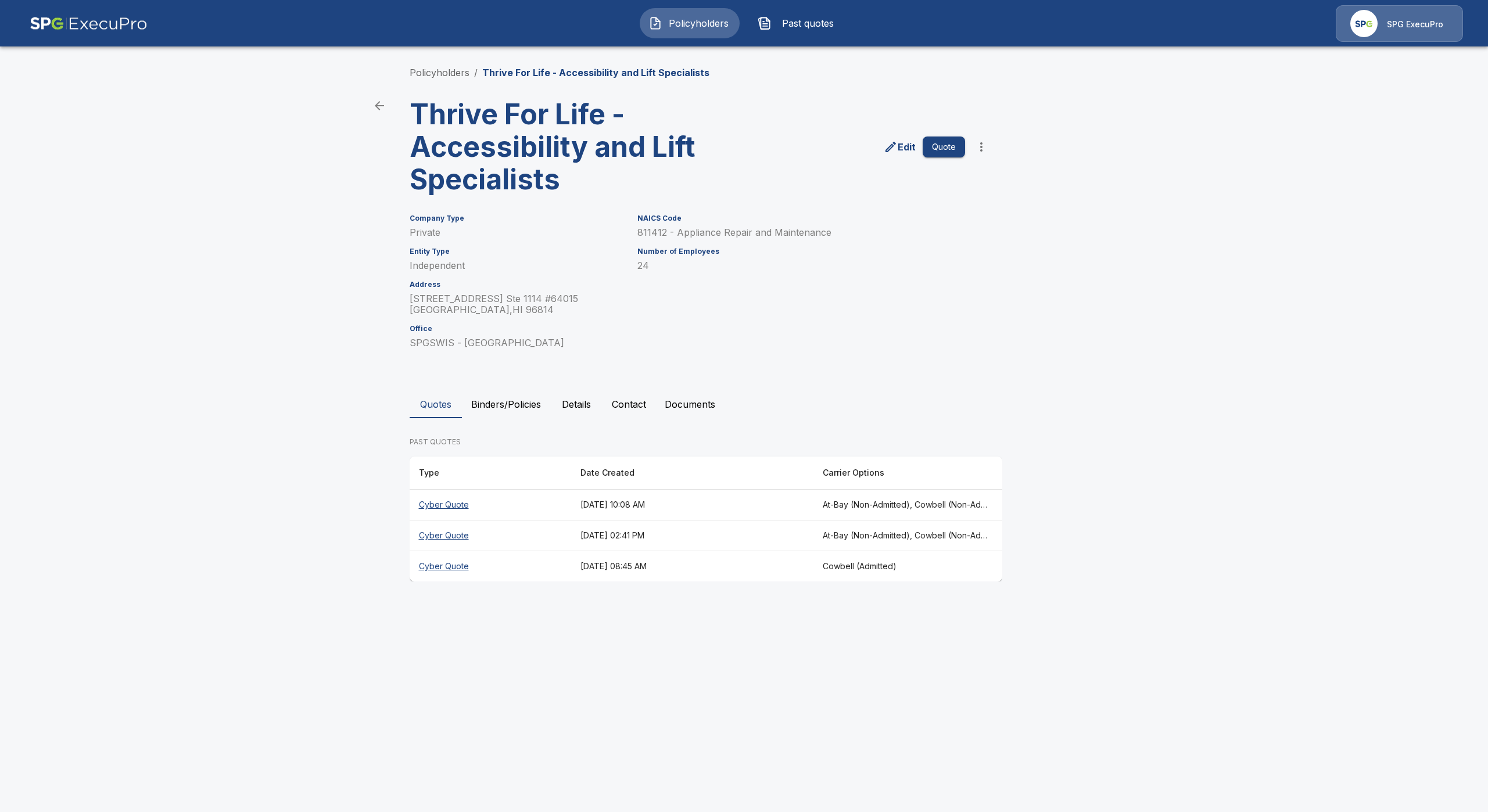
click at [444, 501] on th "Cyber Quote" at bounding box center [490, 504] width 162 height 30
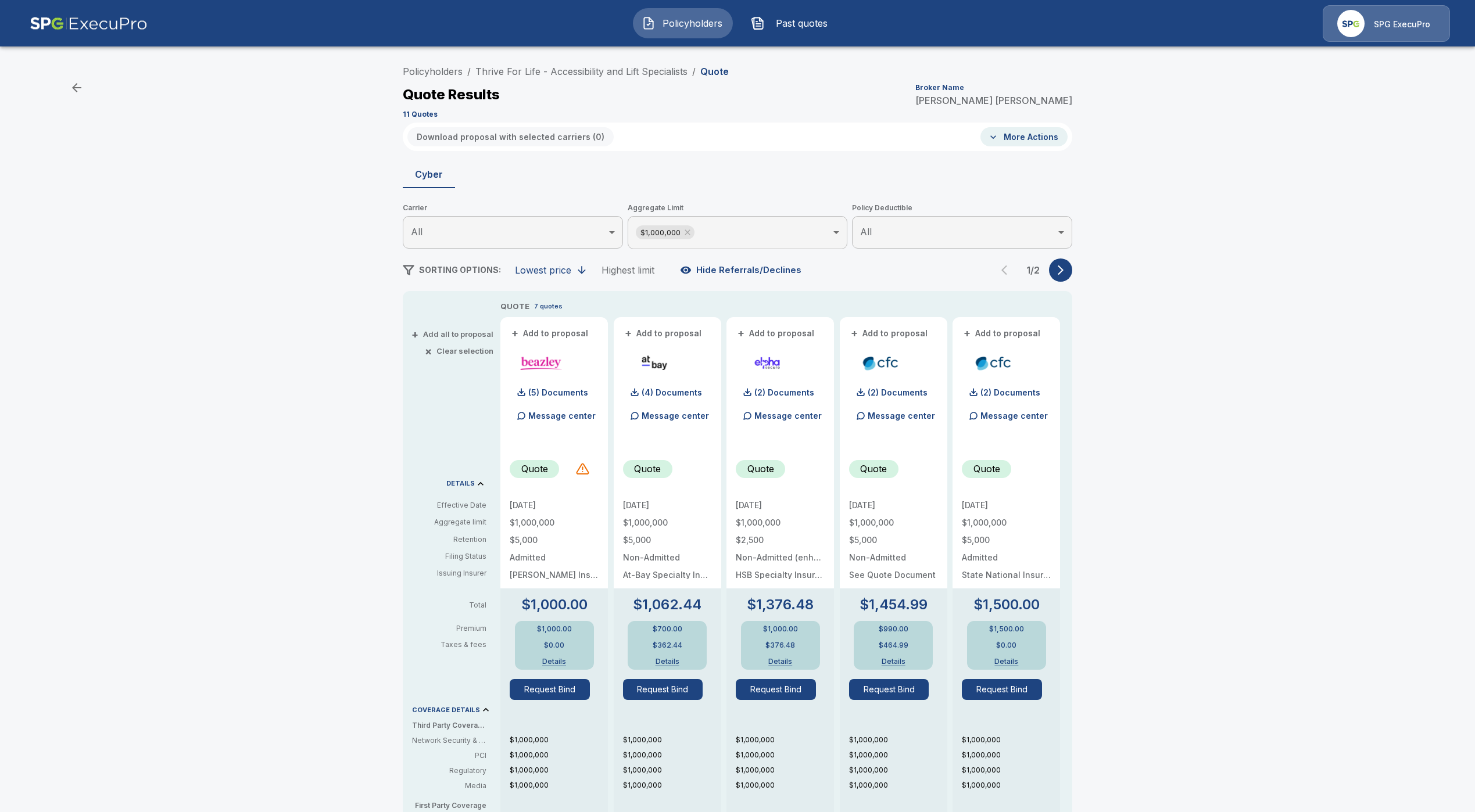
click at [1066, 267] on icon "button" at bounding box center [1060, 269] width 12 height 12
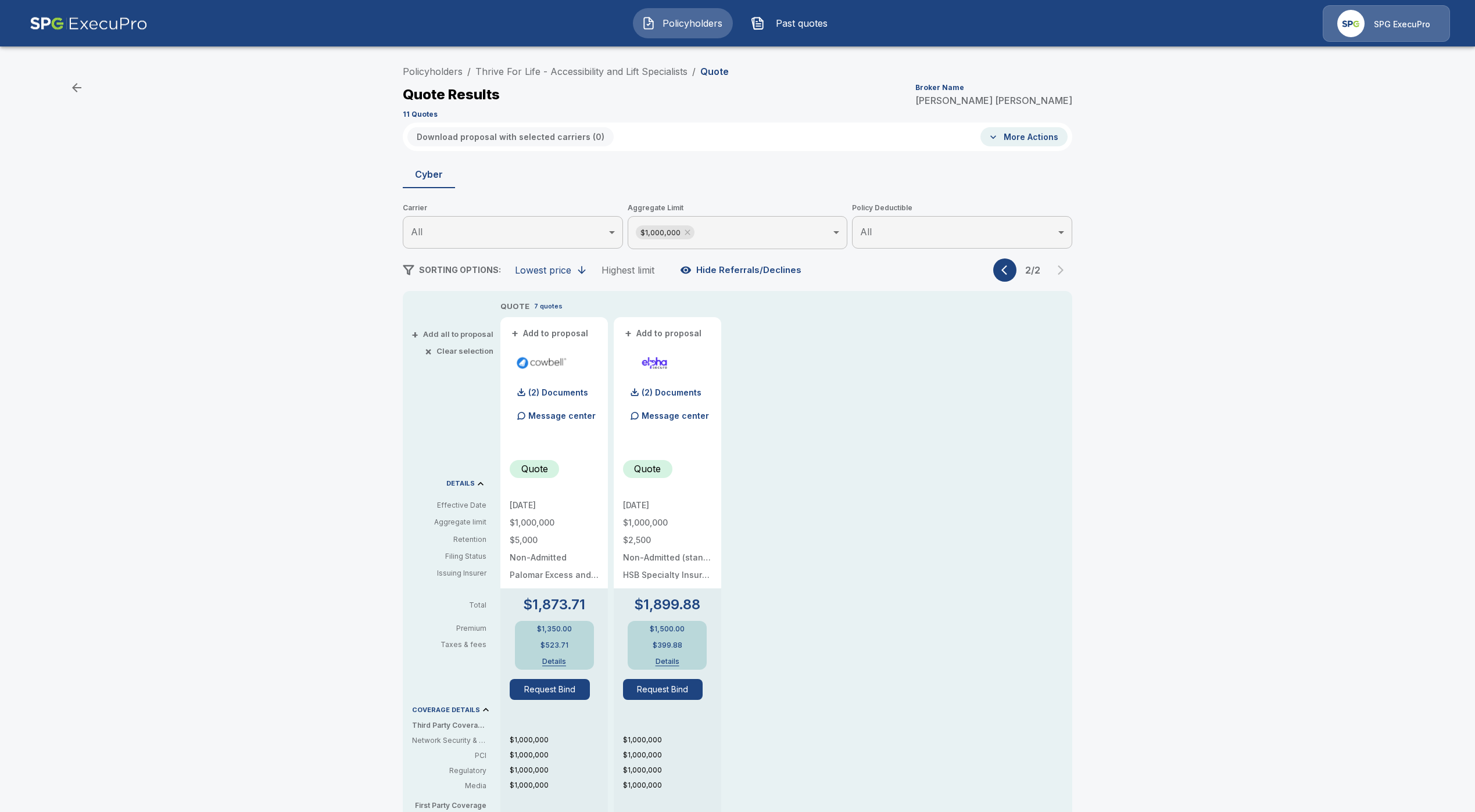
click at [744, 268] on button "Hide Referrals/Declines" at bounding box center [741, 270] width 128 height 22
click at [692, 232] on icon at bounding box center [688, 233] width 9 height 9
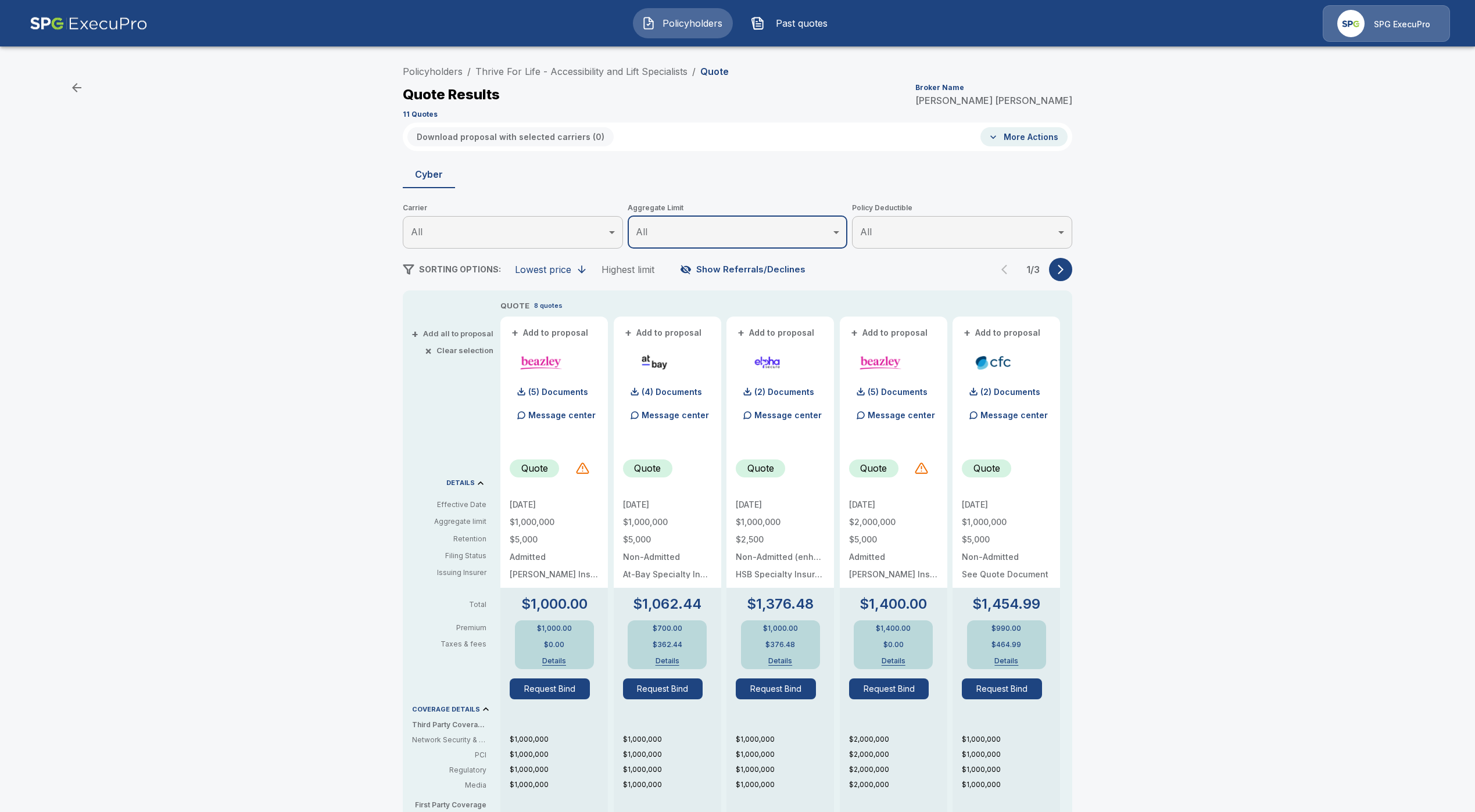
click at [1062, 269] on button "button" at bounding box center [1061, 269] width 23 height 23
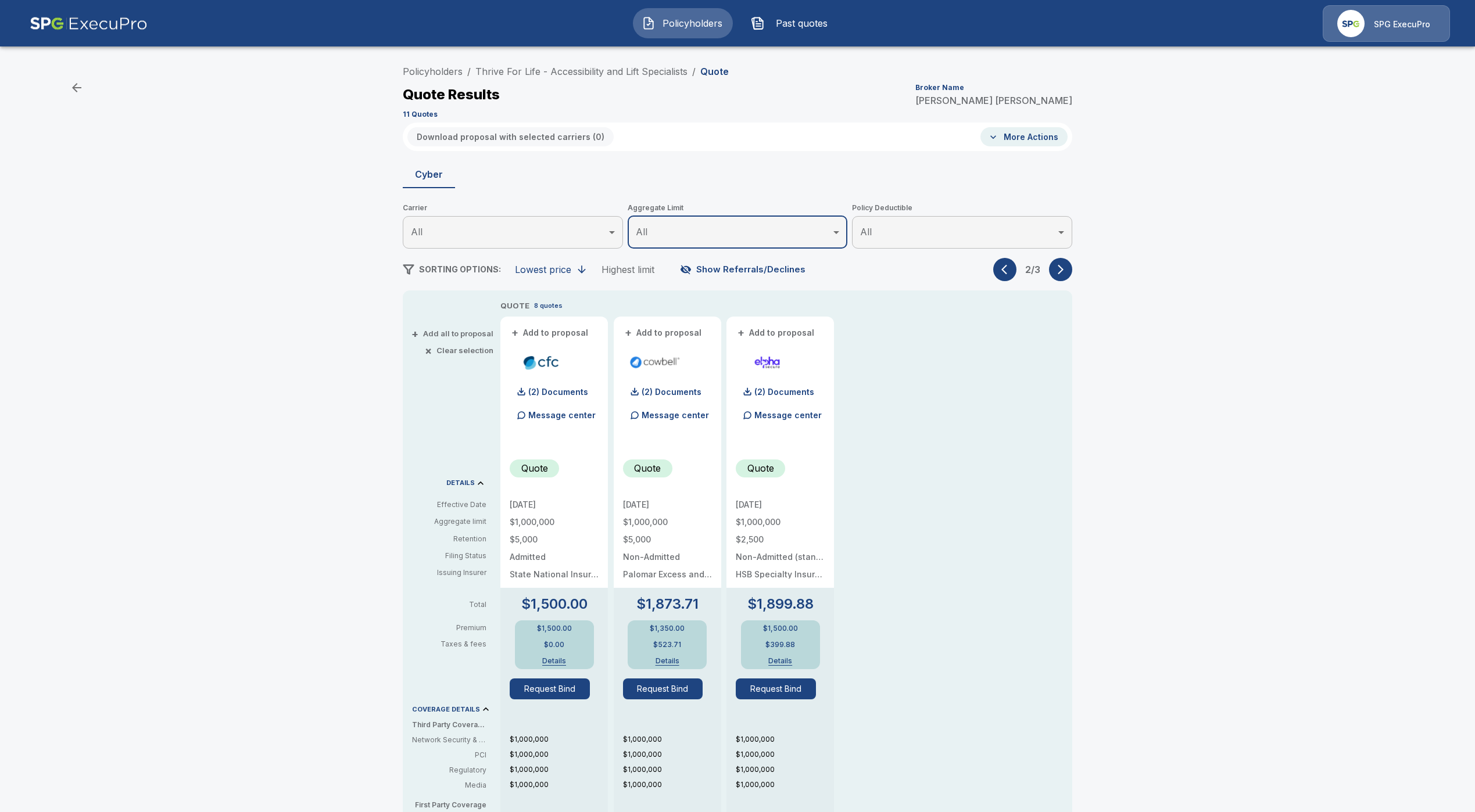
click at [745, 269] on button "Show Referrals/Declines" at bounding box center [744, 269] width 133 height 22
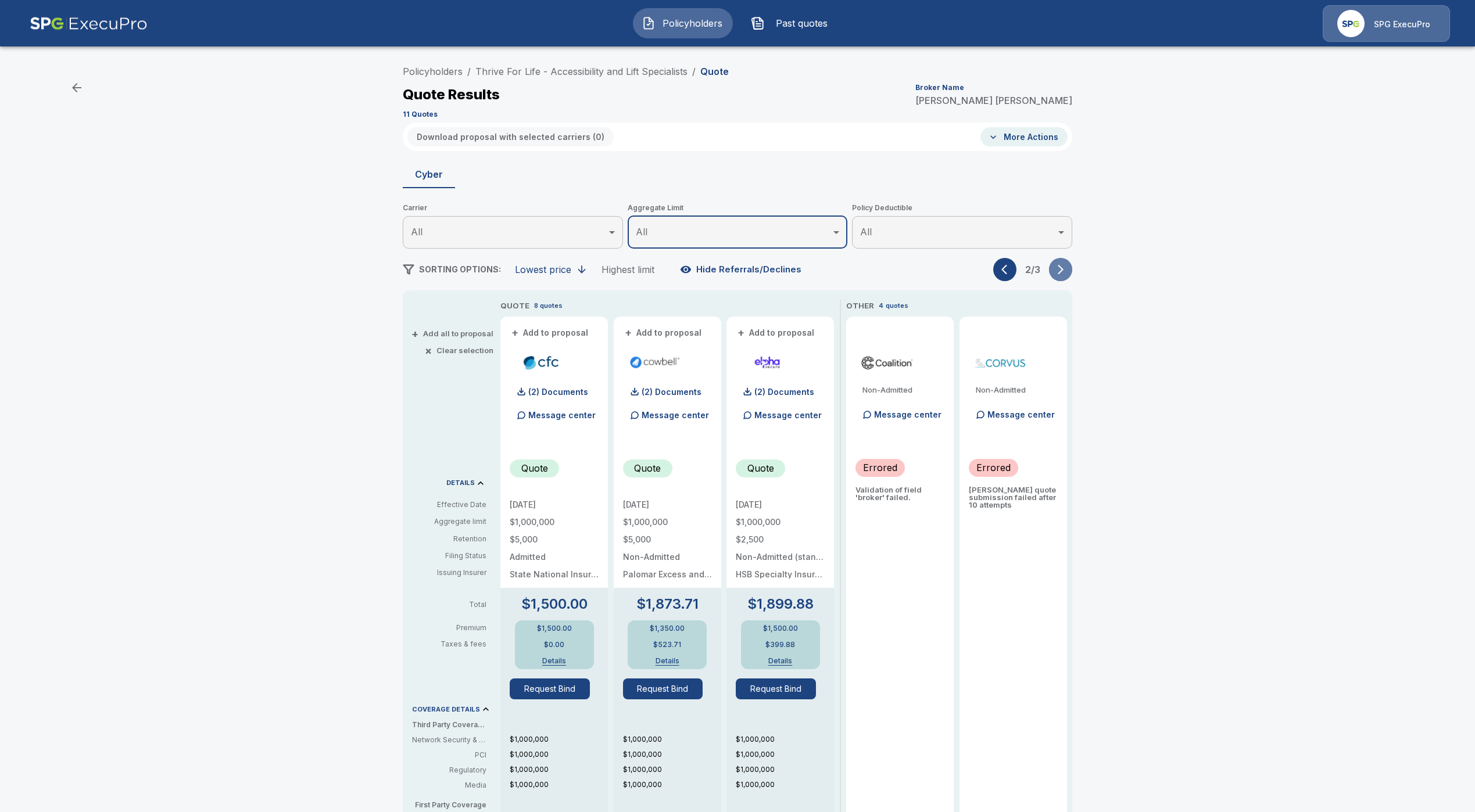
click at [1062, 270] on icon "button" at bounding box center [1060, 269] width 12 height 12
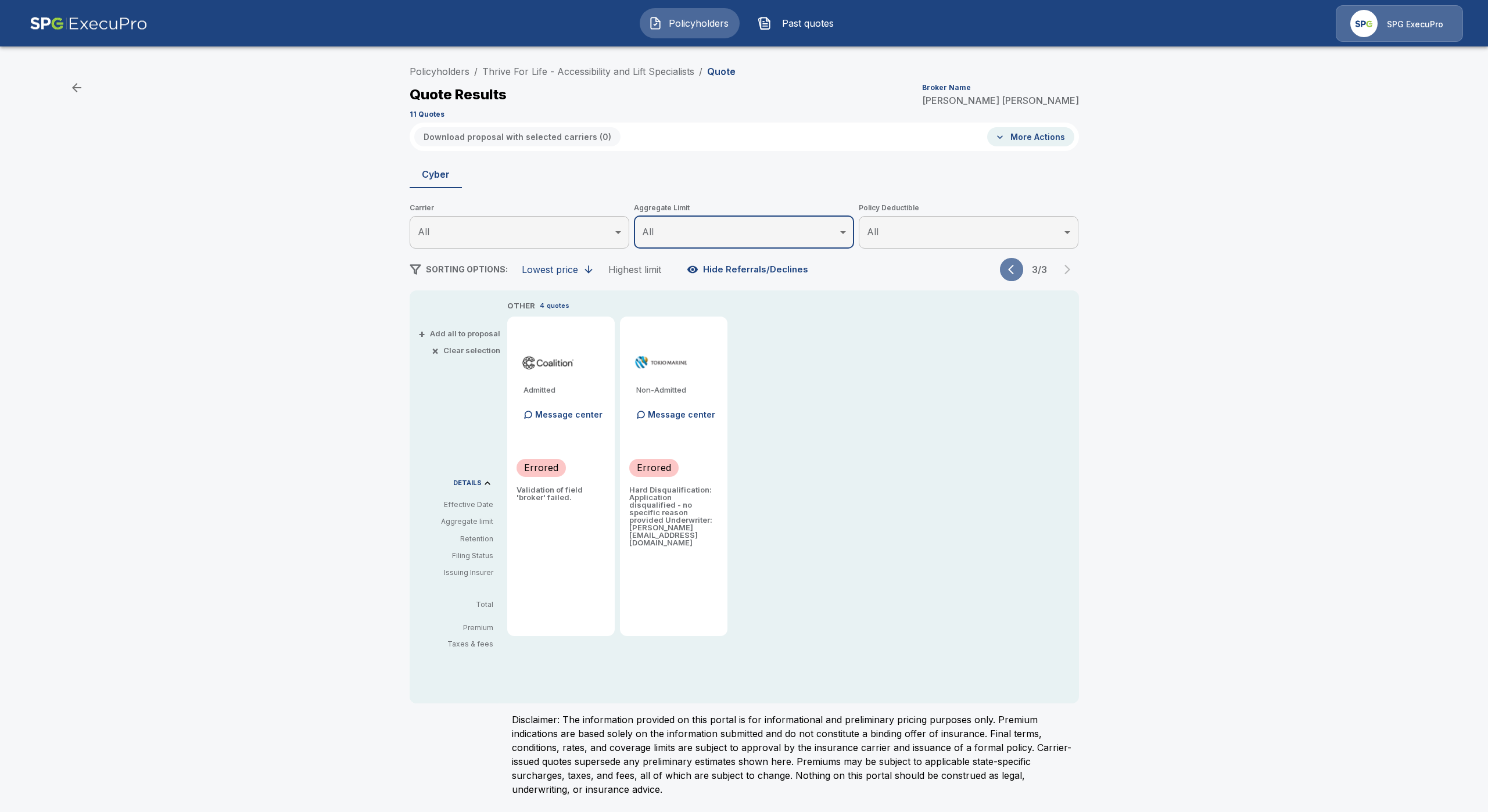
click at [1008, 258] on button "button" at bounding box center [1012, 269] width 23 height 23
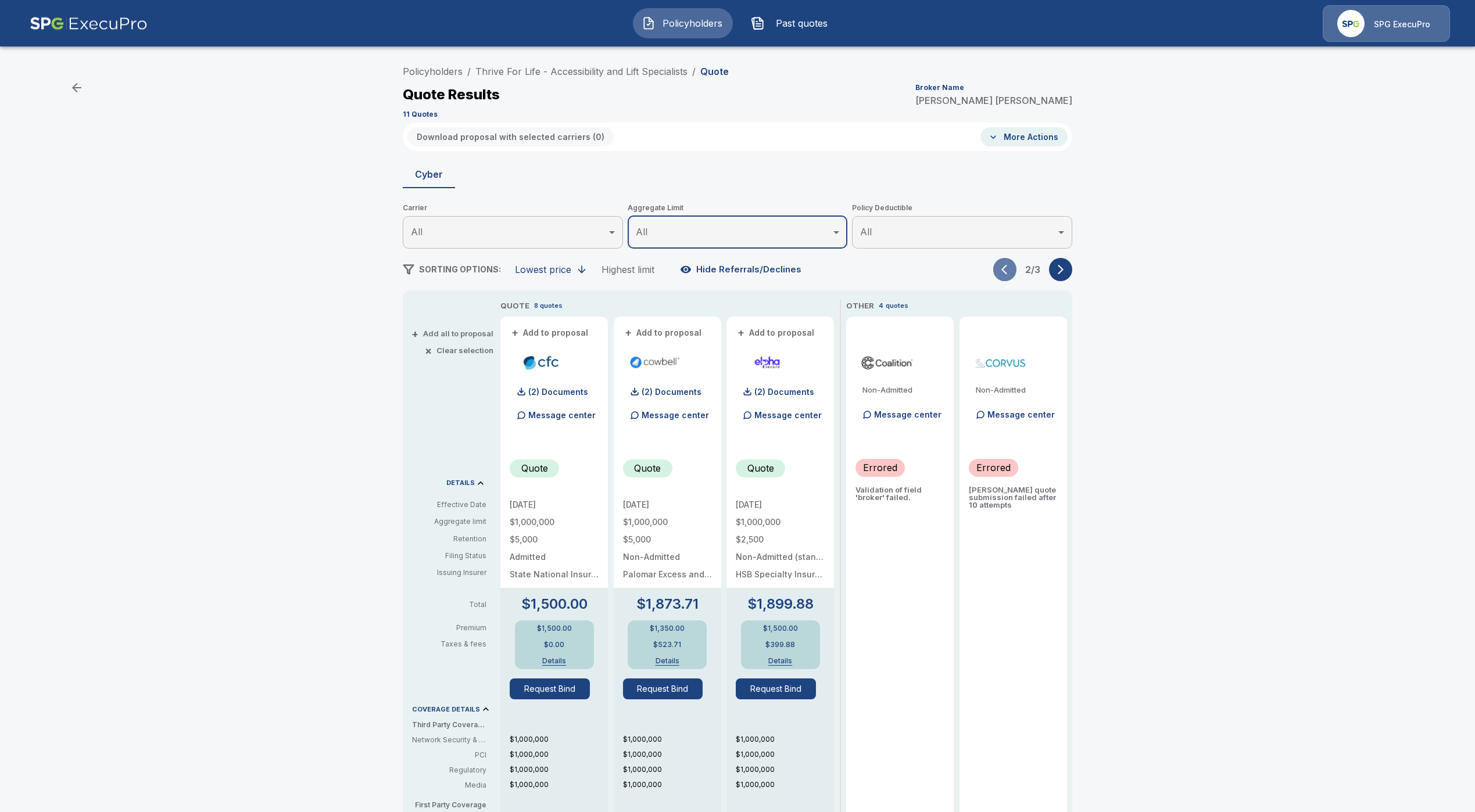
click at [1016, 271] on button "button" at bounding box center [1005, 269] width 23 height 23
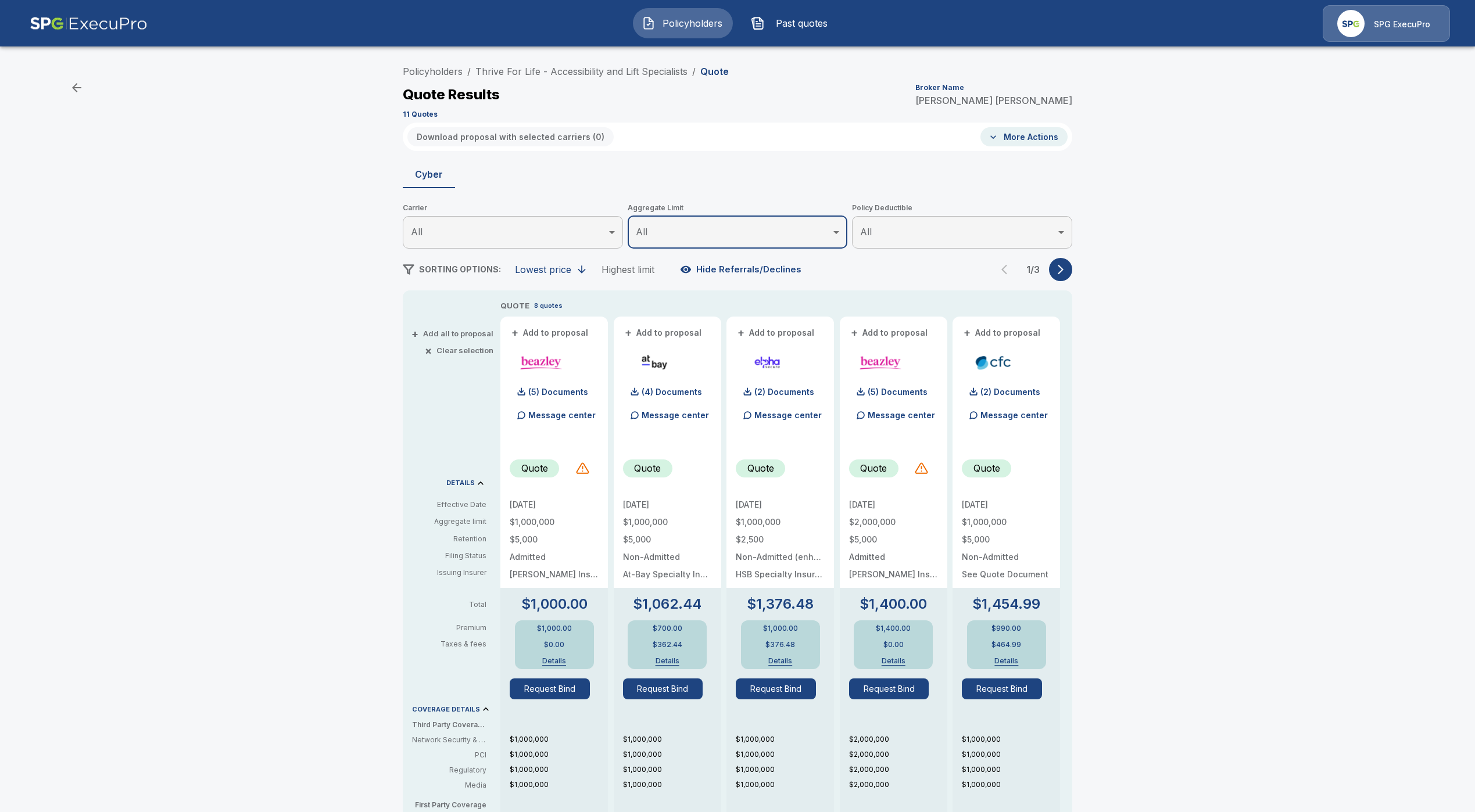
click at [1062, 267] on icon "button" at bounding box center [1060, 269] width 12 height 12
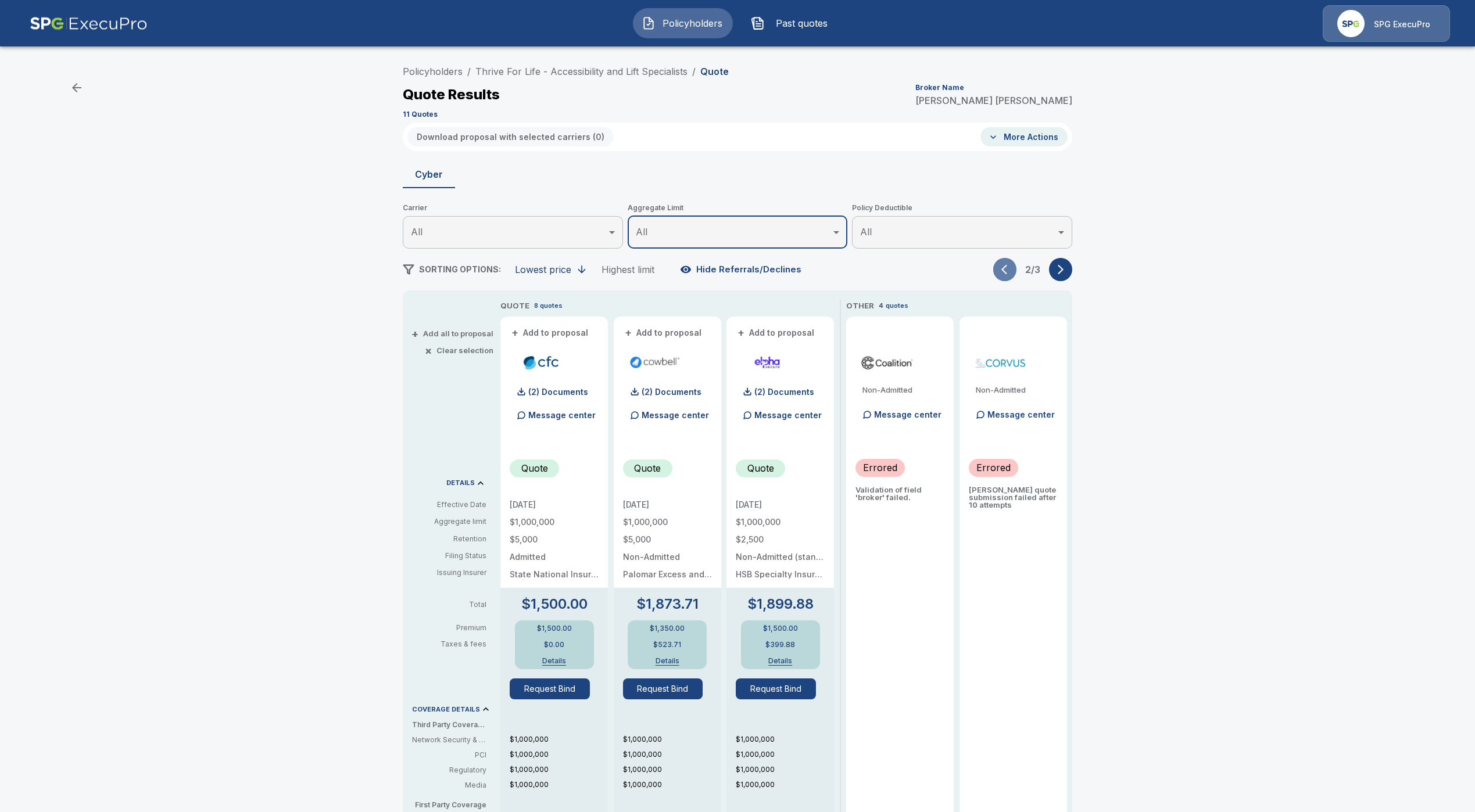
click at [1012, 274] on icon "button" at bounding box center [1007, 269] width 12 height 12
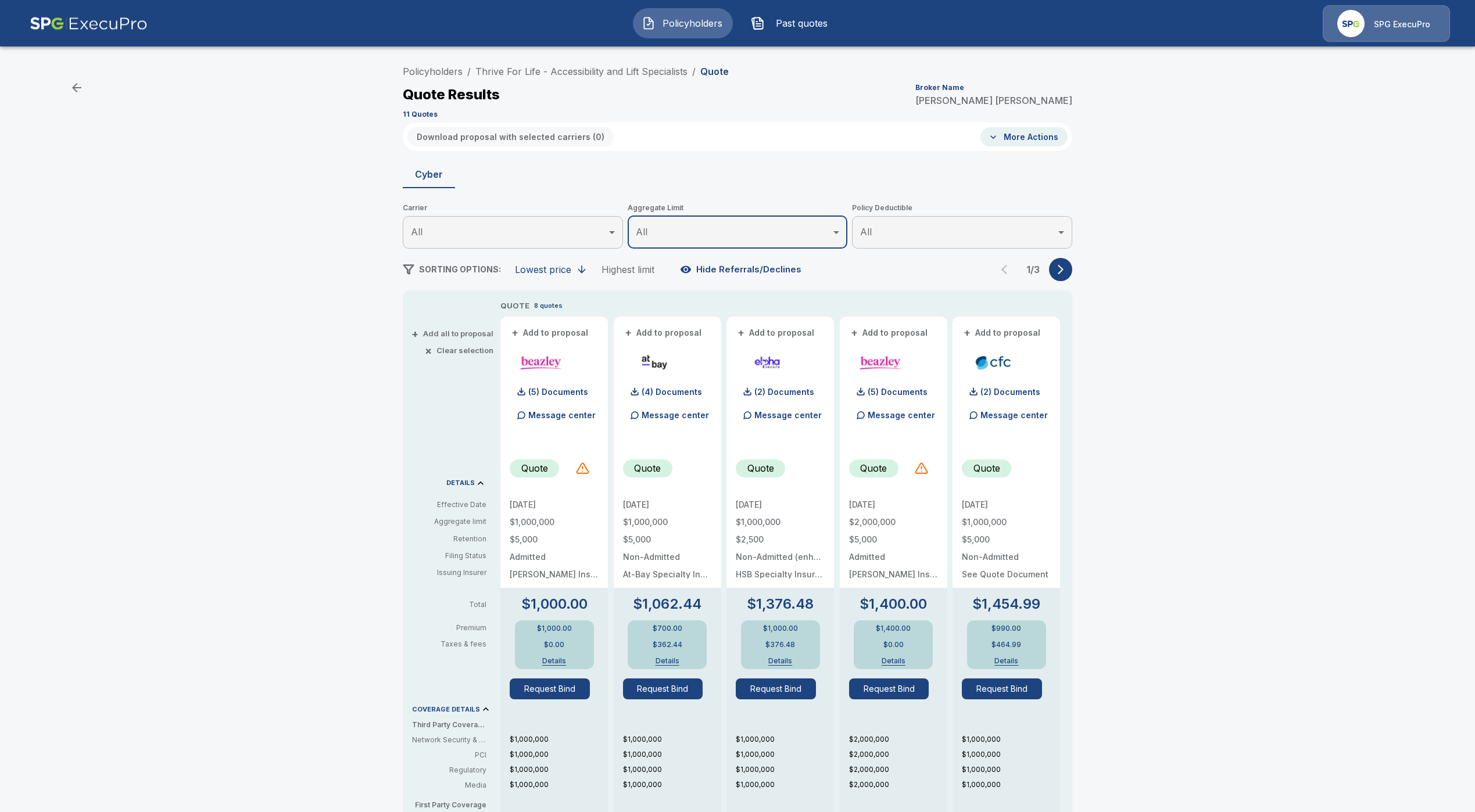
click at [1065, 279] on button "button" at bounding box center [1061, 269] width 23 height 23
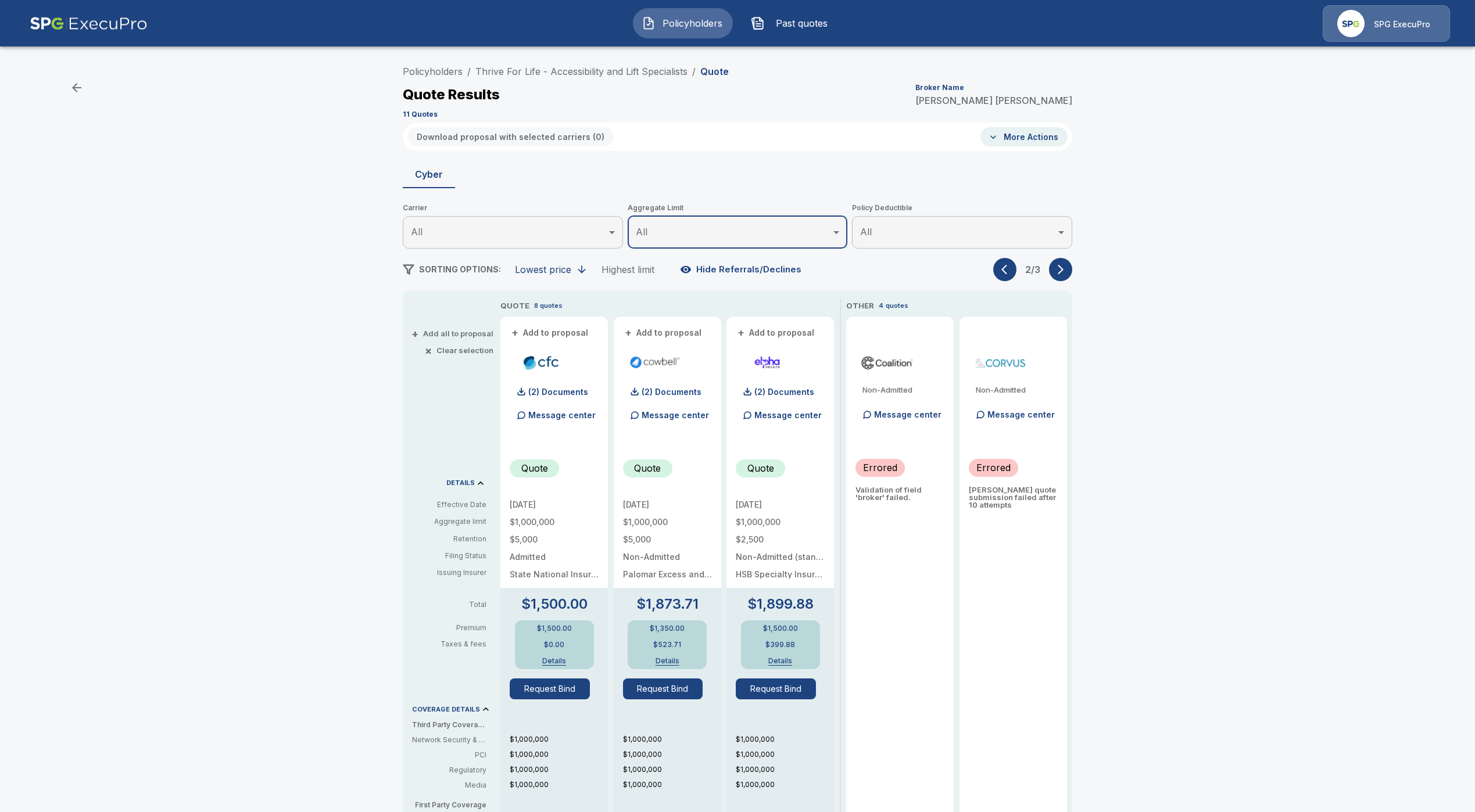
click at [1072, 267] on button "button" at bounding box center [1061, 269] width 23 height 23
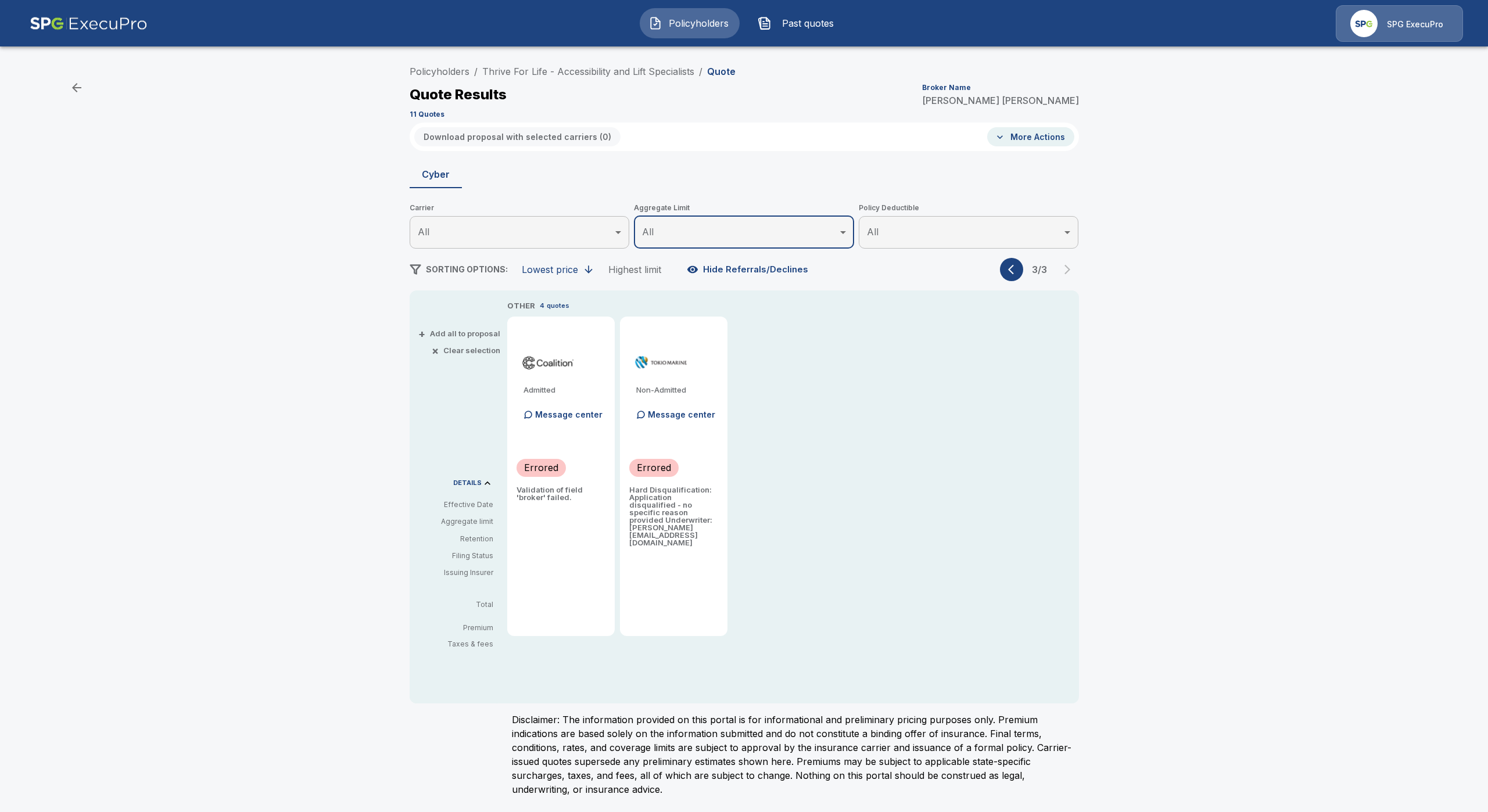
click at [1011, 278] on button "button" at bounding box center [1012, 269] width 23 height 23
